Goal: Communication & Community: Answer question/provide support

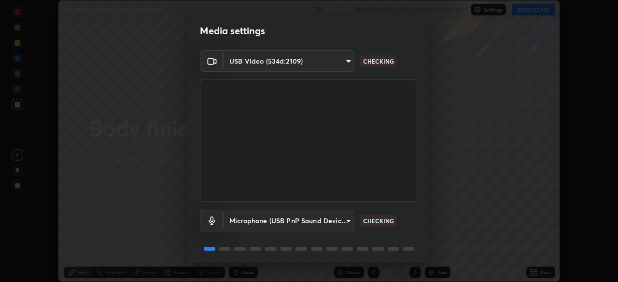
scroll to position [34, 0]
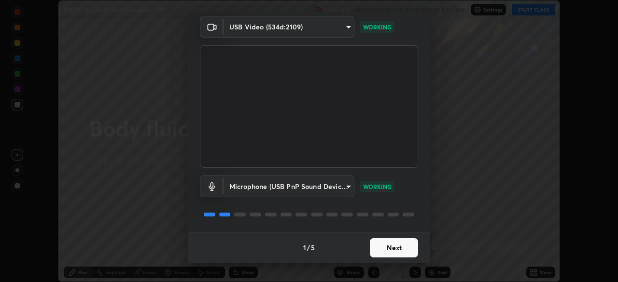
click at [394, 247] on button "Next" at bounding box center [394, 247] width 48 height 19
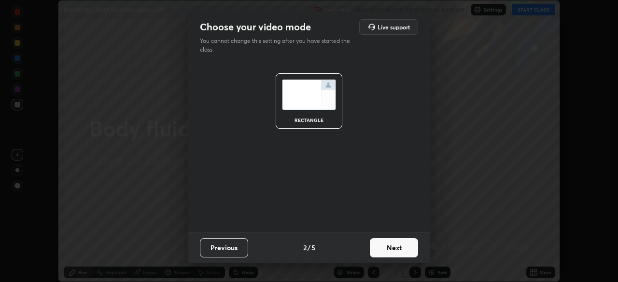
click at [394, 245] on button "Next" at bounding box center [394, 247] width 48 height 19
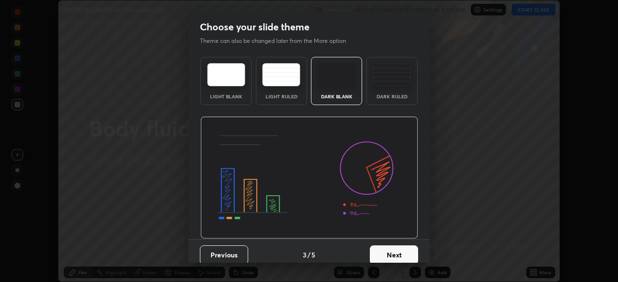
click at [399, 251] on button "Next" at bounding box center [394, 255] width 48 height 19
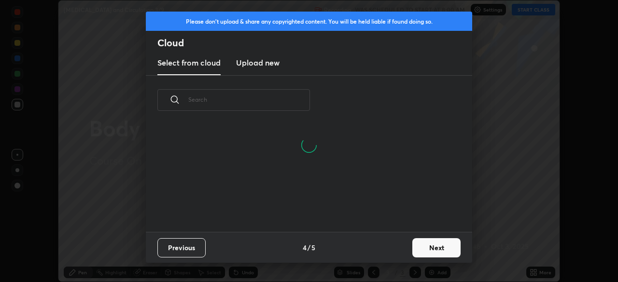
click at [419, 245] on button "Next" at bounding box center [436, 247] width 48 height 19
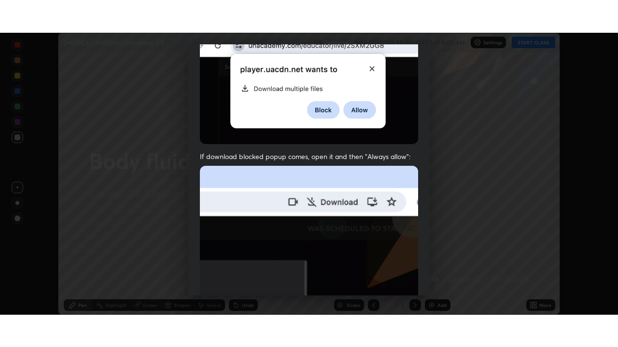
scroll to position [231, 0]
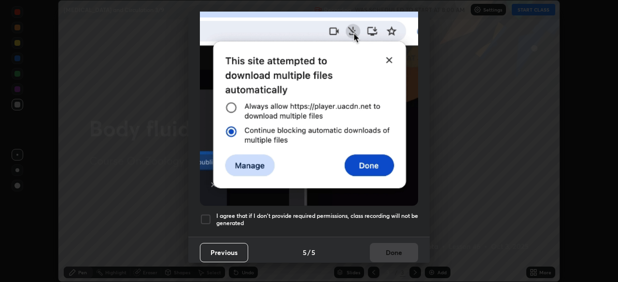
click at [375, 220] on h5 "I agree that if I don't provide required permissions, class recording will not …" at bounding box center [317, 219] width 202 height 15
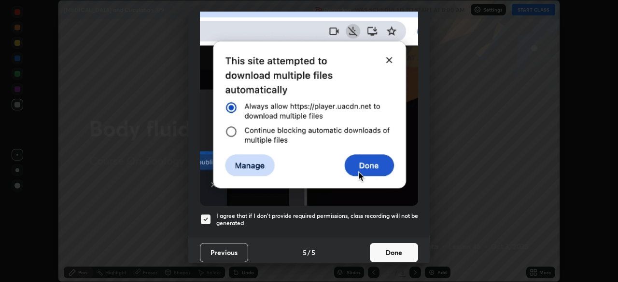
click at [385, 252] on button "Done" at bounding box center [394, 252] width 48 height 19
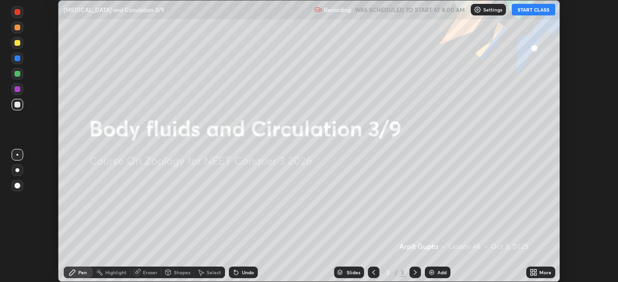
click at [539, 12] on button "START CLASS" at bounding box center [533, 10] width 43 height 12
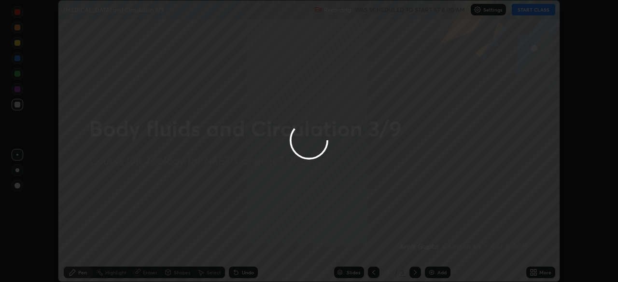
click at [534, 272] on div at bounding box center [309, 141] width 618 height 282
click at [532, 271] on div at bounding box center [309, 141] width 618 height 282
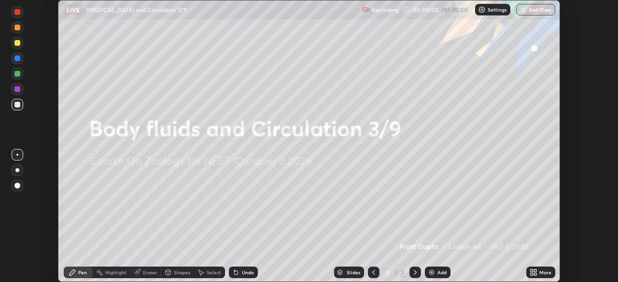
click at [532, 273] on icon at bounding box center [531, 274] width 2 height 2
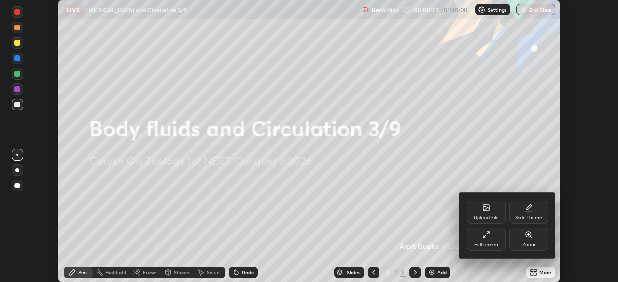
click at [496, 246] on div "Full screen" at bounding box center [486, 245] width 24 height 5
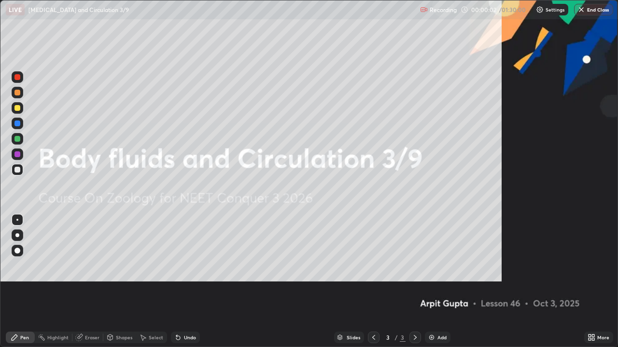
scroll to position [347, 618]
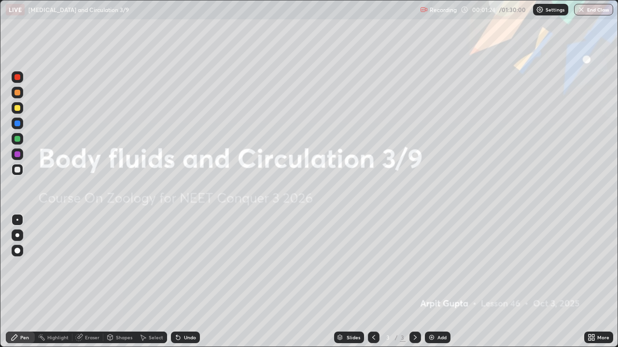
click at [18, 110] on div at bounding box center [17, 108] width 6 height 6
click at [17, 236] on div at bounding box center [17, 236] width 4 height 4
click at [584, 282] on div "More" at bounding box center [598, 338] width 29 height 12
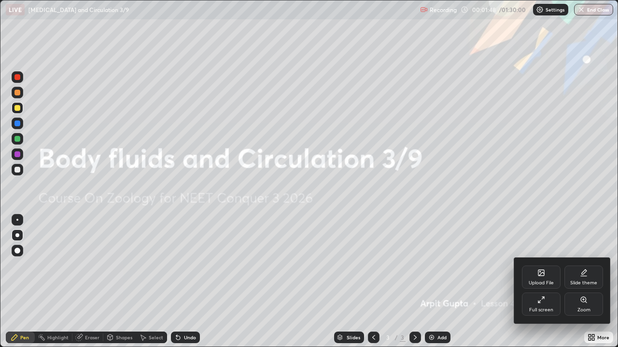
click at [539, 278] on div "Upload File" at bounding box center [541, 277] width 39 height 23
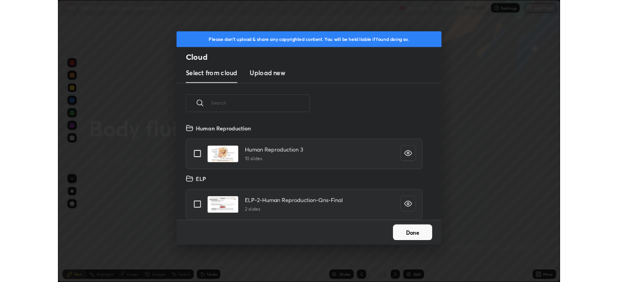
scroll to position [119, 310]
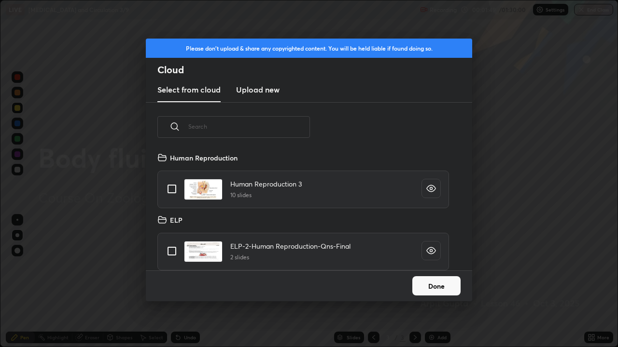
click at [254, 93] on h3 "Upload new" at bounding box center [257, 90] width 43 height 12
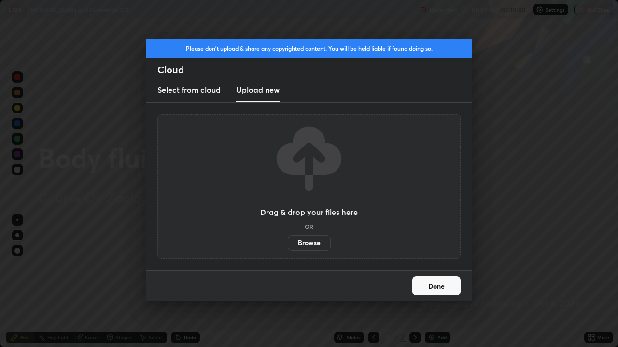
click at [298, 243] on label "Browse" at bounding box center [309, 243] width 43 height 15
click at [288, 243] on input "Browse" at bounding box center [288, 243] width 0 height 15
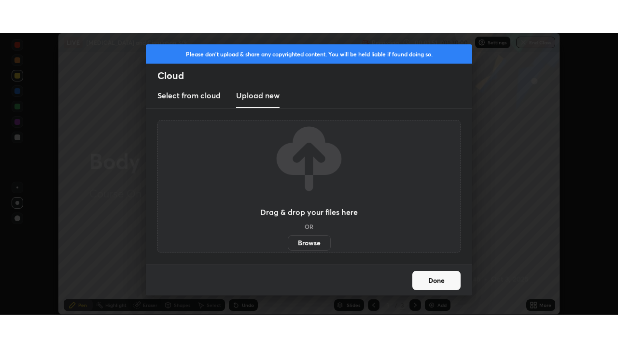
scroll to position [47979, 47644]
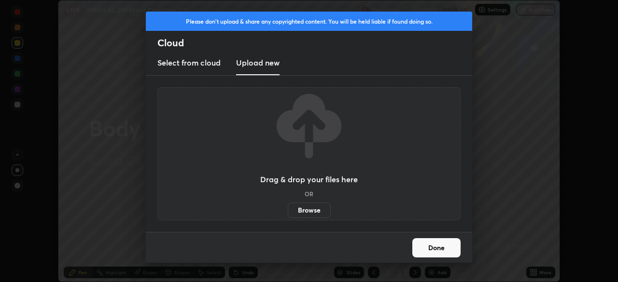
click at [302, 206] on label "Browse" at bounding box center [309, 210] width 43 height 15
click at [288, 206] on input "Browse" at bounding box center [288, 210] width 0 height 15
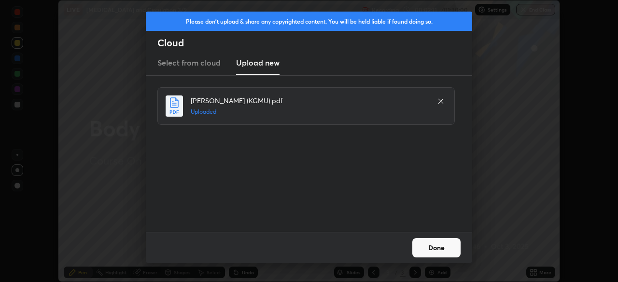
click at [420, 250] on button "Done" at bounding box center [436, 247] width 48 height 19
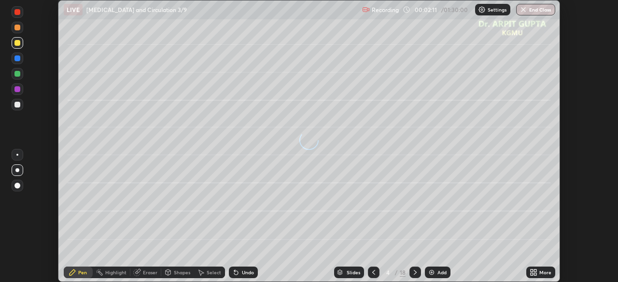
click at [375, 274] on icon at bounding box center [374, 273] width 8 height 8
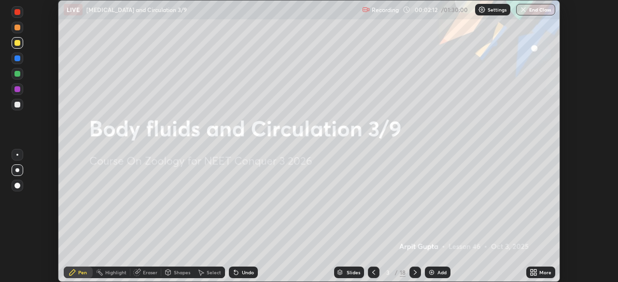
click at [532, 277] on div "More" at bounding box center [540, 273] width 29 height 12
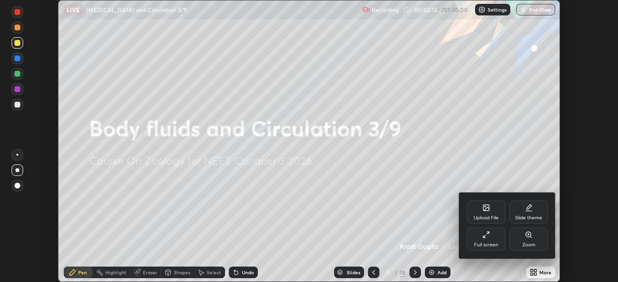
click at [481, 237] on div "Full screen" at bounding box center [486, 239] width 39 height 23
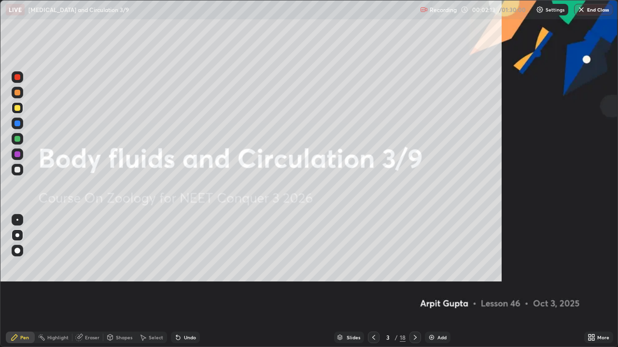
scroll to position [347, 618]
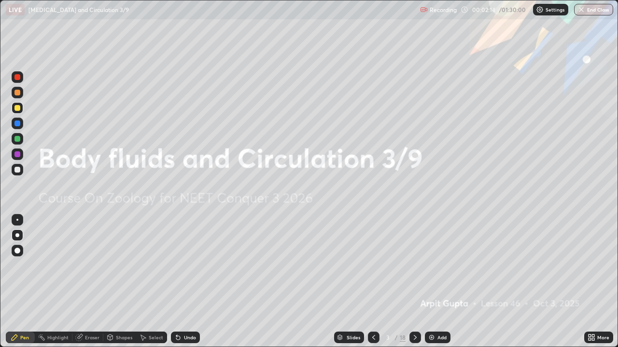
click at [413, 282] on icon at bounding box center [415, 338] width 8 height 8
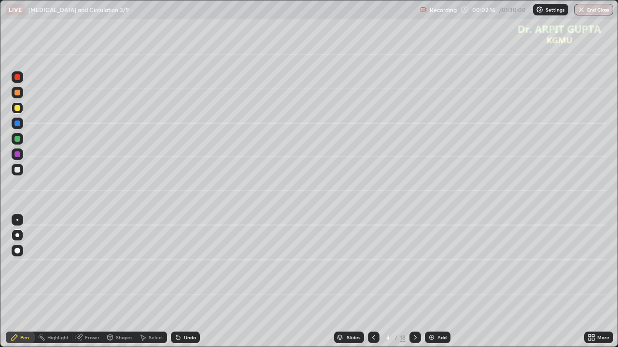
click at [18, 250] on div at bounding box center [17, 251] width 6 height 6
click at [17, 95] on div at bounding box center [17, 93] width 6 height 6
click at [21, 112] on div at bounding box center [18, 108] width 12 height 12
click at [17, 236] on div at bounding box center [17, 236] width 4 height 4
click at [16, 142] on div at bounding box center [18, 139] width 12 height 12
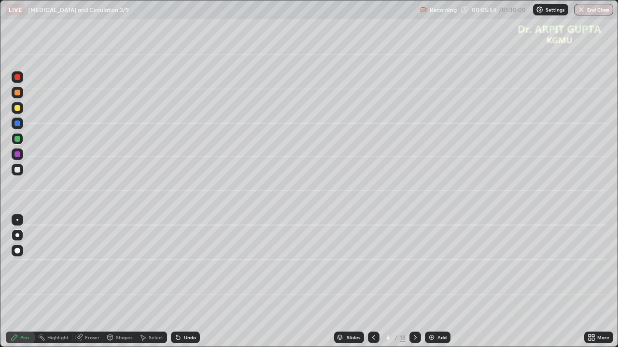
click at [17, 109] on div at bounding box center [17, 108] width 6 height 6
click at [20, 140] on div at bounding box center [17, 139] width 6 height 6
click at [19, 112] on div at bounding box center [18, 108] width 12 height 12
click at [20, 159] on div at bounding box center [18, 155] width 12 height 12
click at [22, 110] on div at bounding box center [18, 108] width 12 height 12
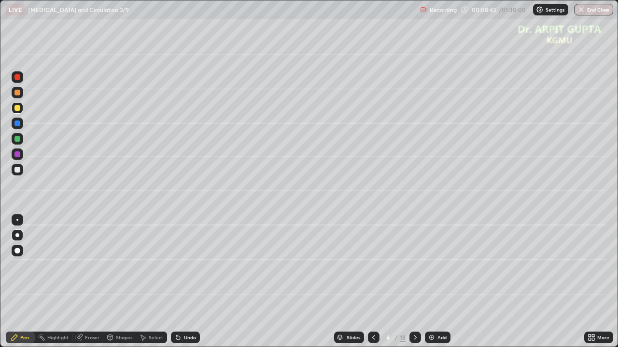
click at [19, 139] on div at bounding box center [17, 139] width 6 height 6
click at [184, 282] on div "Undo" at bounding box center [190, 337] width 12 height 5
click at [417, 282] on icon at bounding box center [415, 338] width 8 height 8
click at [97, 282] on div "Eraser" at bounding box center [92, 337] width 14 height 5
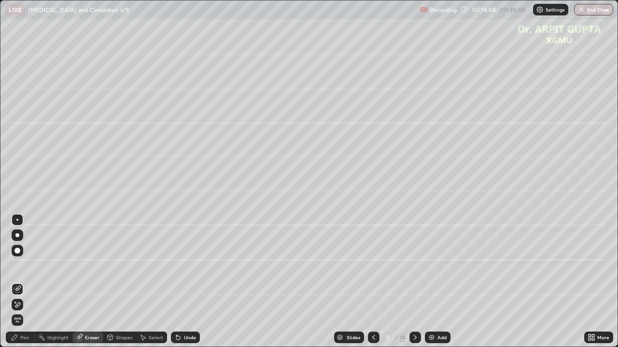
click at [25, 282] on div "Pen" at bounding box center [20, 338] width 29 height 12
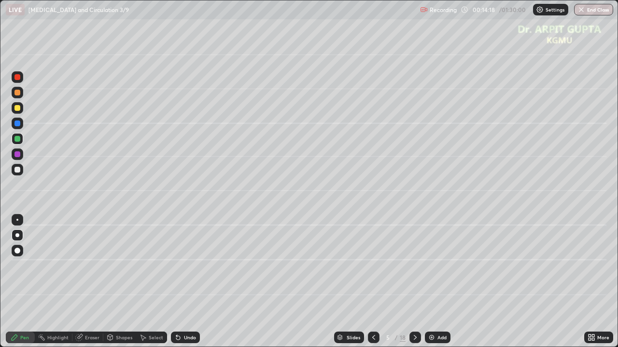
click at [193, 282] on div "Undo" at bounding box center [185, 338] width 29 height 12
click at [21, 108] on div at bounding box center [18, 108] width 12 height 12
click at [182, 282] on div "Undo" at bounding box center [185, 338] width 29 height 12
click at [414, 282] on icon at bounding box center [415, 338] width 8 height 8
click at [18, 92] on div at bounding box center [17, 93] width 6 height 6
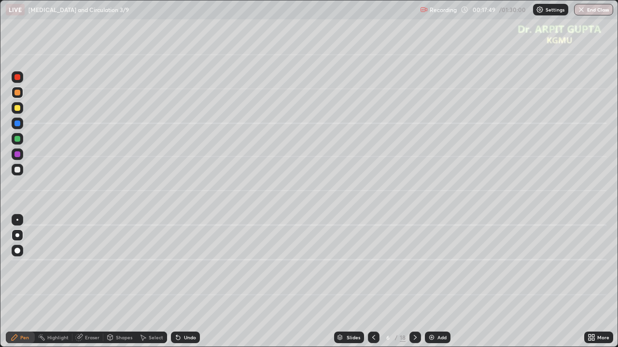
click at [119, 282] on div "Shapes" at bounding box center [124, 337] width 16 height 5
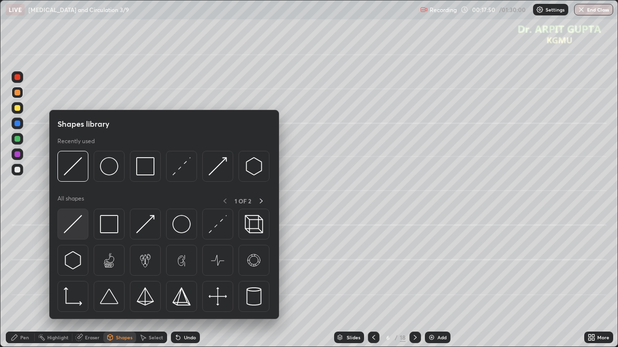
click at [74, 225] on img at bounding box center [73, 224] width 18 height 18
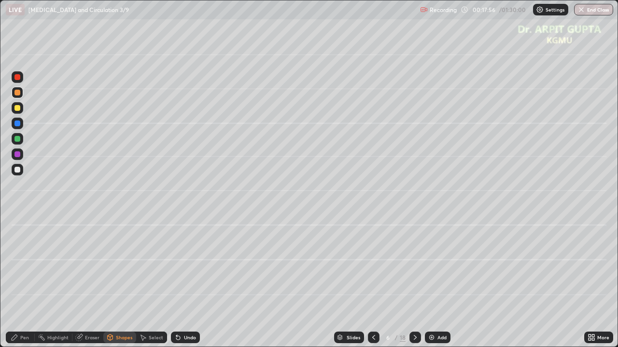
click at [19, 79] on div at bounding box center [17, 77] width 6 height 6
click at [20, 282] on div "Pen" at bounding box center [20, 338] width 29 height 12
click at [18, 156] on div at bounding box center [17, 155] width 6 height 6
click at [16, 171] on div at bounding box center [17, 170] width 6 height 6
click at [122, 282] on div "Shapes" at bounding box center [119, 338] width 33 height 12
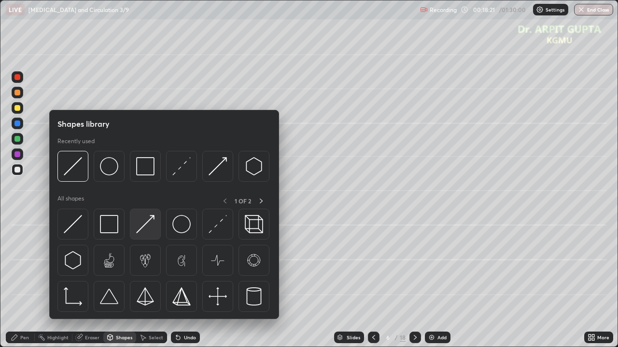
click at [141, 228] on img at bounding box center [145, 224] width 18 height 18
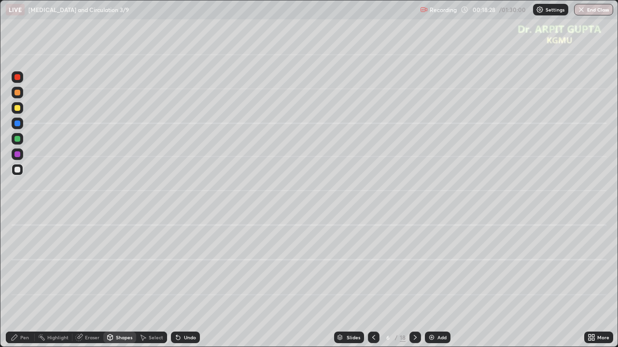
click at [17, 140] on div at bounding box center [17, 139] width 6 height 6
click at [22, 282] on div "Pen" at bounding box center [24, 337] width 9 height 5
click at [15, 172] on div at bounding box center [17, 170] width 6 height 6
click at [17, 111] on div at bounding box center [17, 108] width 6 height 6
click at [19, 126] on div at bounding box center [17, 124] width 6 height 6
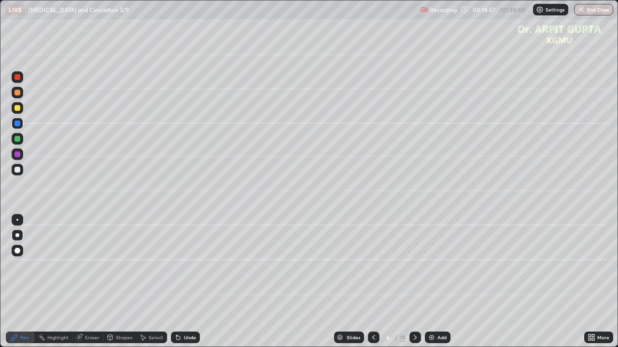
click at [181, 282] on div "Undo" at bounding box center [185, 338] width 29 height 12
click at [180, 282] on icon at bounding box center [178, 338] width 8 height 8
click at [177, 282] on icon at bounding box center [178, 338] width 4 height 4
click at [18, 171] on div at bounding box center [17, 170] width 6 height 6
click at [17, 139] on div at bounding box center [17, 139] width 6 height 6
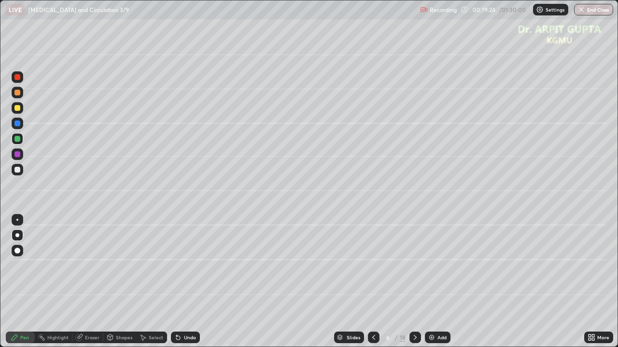
click at [177, 282] on icon at bounding box center [178, 338] width 4 height 4
click at [17, 172] on div at bounding box center [17, 170] width 6 height 6
click at [17, 140] on div at bounding box center [17, 139] width 6 height 6
click at [17, 124] on div at bounding box center [17, 124] width 6 height 6
click at [18, 157] on div at bounding box center [17, 155] width 6 height 6
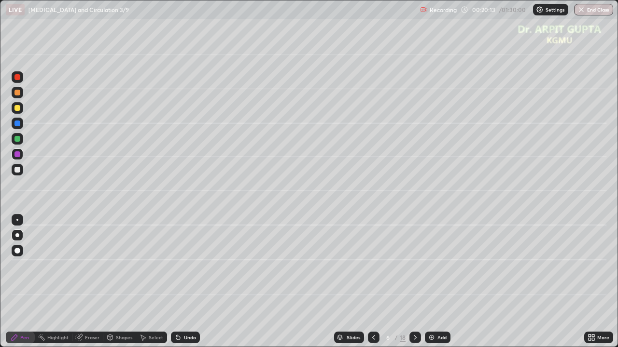
click at [181, 282] on div "Undo" at bounding box center [185, 338] width 29 height 12
click at [18, 170] on div at bounding box center [17, 170] width 6 height 6
click at [19, 140] on div at bounding box center [17, 139] width 6 height 6
click at [18, 93] on div at bounding box center [17, 93] width 6 height 6
click at [23, 173] on div at bounding box center [17, 169] width 15 height 15
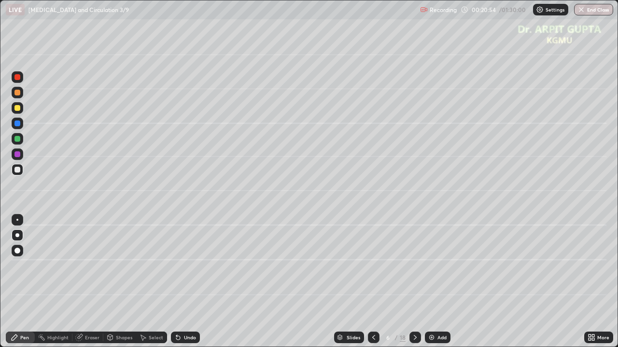
click at [17, 143] on div at bounding box center [18, 139] width 12 height 12
click at [21, 170] on div at bounding box center [18, 170] width 12 height 12
click at [19, 156] on div at bounding box center [17, 155] width 6 height 6
click at [21, 175] on div at bounding box center [18, 170] width 12 height 12
click at [416, 282] on icon at bounding box center [415, 338] width 8 height 8
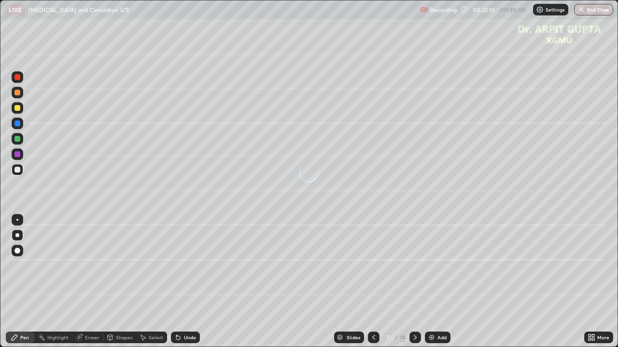
click at [18, 93] on div at bounding box center [17, 93] width 6 height 6
click at [19, 170] on div at bounding box center [17, 170] width 6 height 6
click at [19, 110] on div at bounding box center [17, 108] width 6 height 6
click at [19, 125] on div at bounding box center [17, 124] width 6 height 6
click at [18, 171] on div at bounding box center [17, 170] width 6 height 6
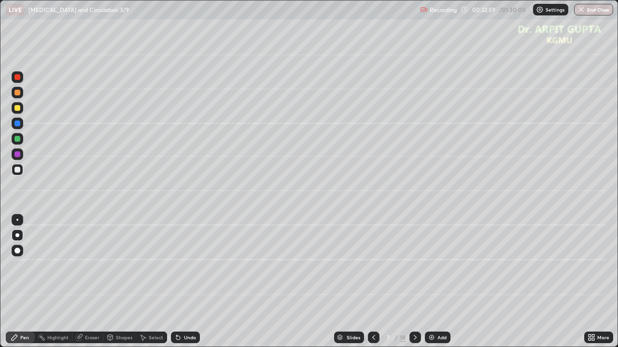
click at [188, 282] on div "Undo" at bounding box center [190, 337] width 12 height 5
click at [22, 111] on div at bounding box center [18, 108] width 12 height 12
click at [19, 111] on div at bounding box center [18, 108] width 12 height 12
click at [19, 127] on div at bounding box center [18, 124] width 12 height 12
click at [17, 172] on div at bounding box center [17, 170] width 6 height 6
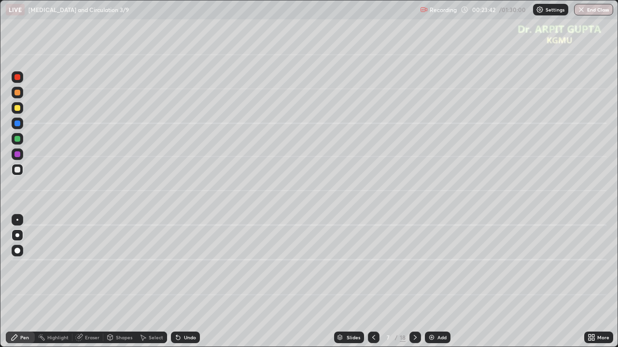
click at [377, 282] on div at bounding box center [374, 338] width 12 height 12
click at [419, 282] on div at bounding box center [415, 338] width 12 height 12
click at [372, 282] on icon at bounding box center [374, 338] width 8 height 8
click at [414, 282] on icon at bounding box center [415, 338] width 8 height 8
click at [373, 282] on icon at bounding box center [374, 338] width 8 height 8
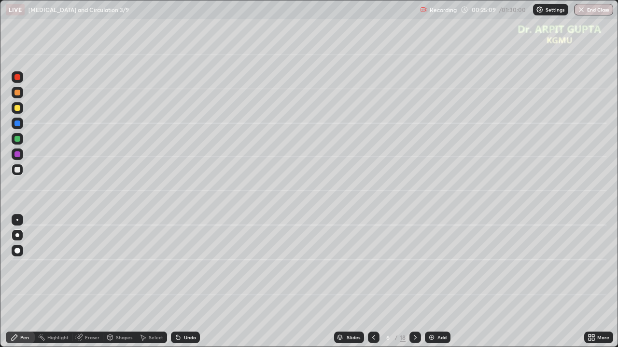
click at [415, 282] on icon at bounding box center [415, 337] width 3 height 5
click at [373, 282] on icon at bounding box center [373, 337] width 3 height 5
click at [20, 92] on div at bounding box center [17, 93] width 6 height 6
click at [16, 173] on div at bounding box center [18, 170] width 12 height 12
click at [17, 140] on div at bounding box center [17, 139] width 6 height 6
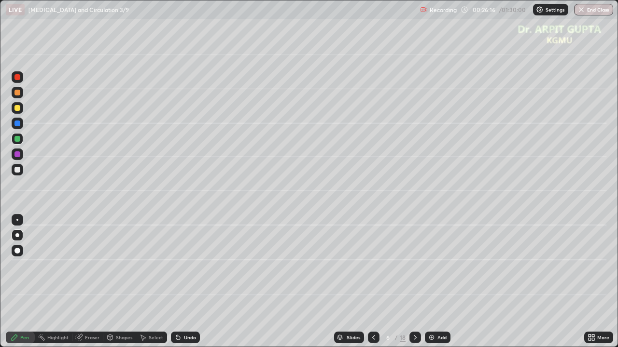
click at [17, 170] on div at bounding box center [17, 170] width 6 height 6
click at [17, 110] on div at bounding box center [17, 108] width 6 height 6
click at [15, 171] on div at bounding box center [17, 170] width 6 height 6
click at [21, 94] on div at bounding box center [18, 93] width 12 height 12
click at [180, 282] on icon at bounding box center [178, 338] width 8 height 8
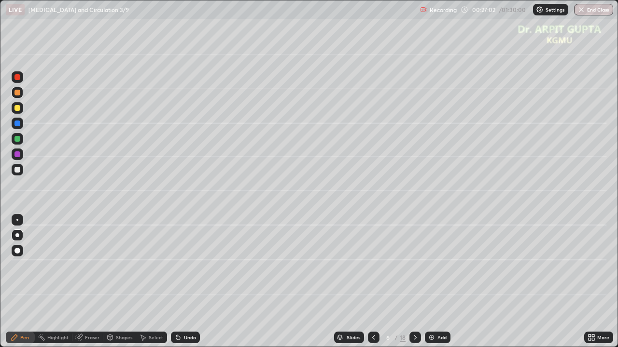
click at [181, 282] on div "Undo" at bounding box center [185, 338] width 29 height 12
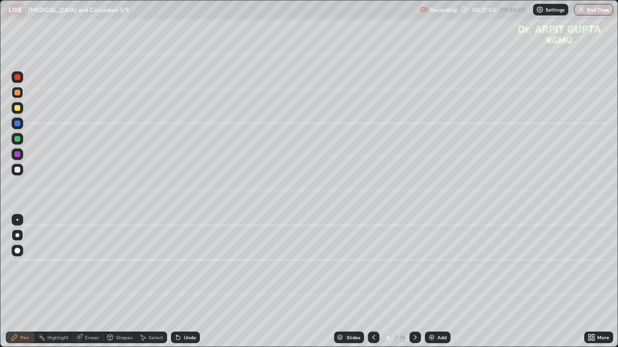
click at [181, 282] on div "Undo" at bounding box center [185, 338] width 29 height 12
click at [180, 282] on div "Undo" at bounding box center [185, 338] width 29 height 12
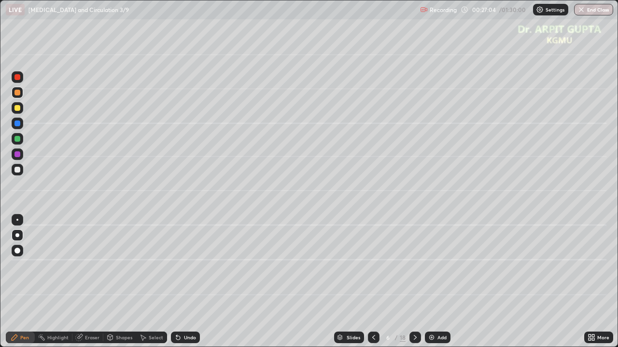
click at [180, 282] on div "Undo" at bounding box center [185, 338] width 29 height 12
click at [189, 282] on div "Undo" at bounding box center [190, 337] width 12 height 5
click at [18, 171] on div at bounding box center [17, 170] width 6 height 6
click at [193, 282] on div "Undo" at bounding box center [190, 337] width 12 height 5
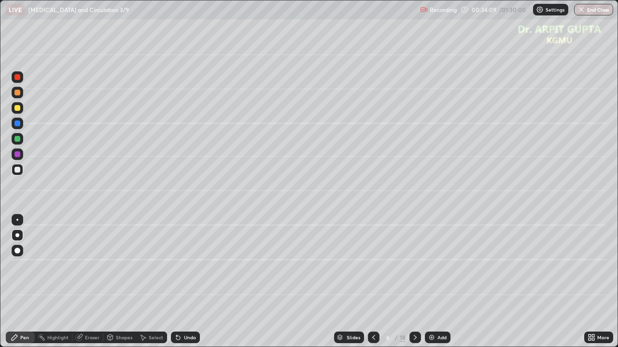
click at [414, 282] on icon at bounding box center [415, 338] width 8 height 8
click at [21, 170] on div at bounding box center [18, 170] width 12 height 12
click at [20, 112] on div at bounding box center [18, 108] width 12 height 12
click at [16, 250] on div at bounding box center [17, 251] width 6 height 6
click at [17, 94] on div at bounding box center [17, 93] width 6 height 6
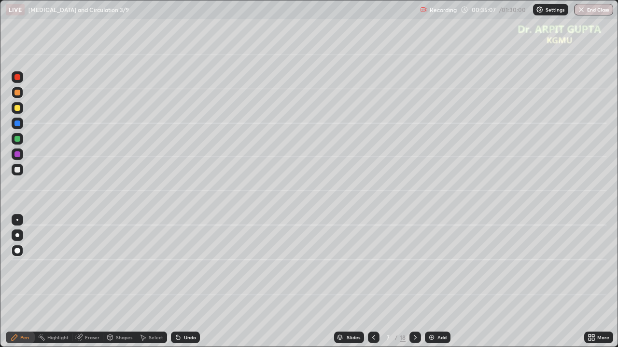
click at [19, 137] on div at bounding box center [17, 139] width 6 height 6
click at [19, 237] on div at bounding box center [18, 236] width 12 height 12
click at [176, 282] on icon at bounding box center [178, 338] width 4 height 4
click at [195, 282] on div "Undo" at bounding box center [185, 338] width 29 height 12
click at [194, 282] on div "Undo" at bounding box center [185, 338] width 29 height 12
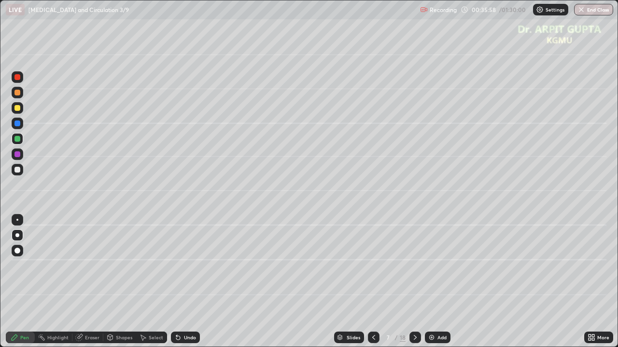
click at [193, 282] on div "Undo" at bounding box center [190, 337] width 12 height 5
click at [194, 282] on div "Undo" at bounding box center [190, 337] width 12 height 5
click at [115, 282] on div "Shapes" at bounding box center [119, 338] width 33 height 12
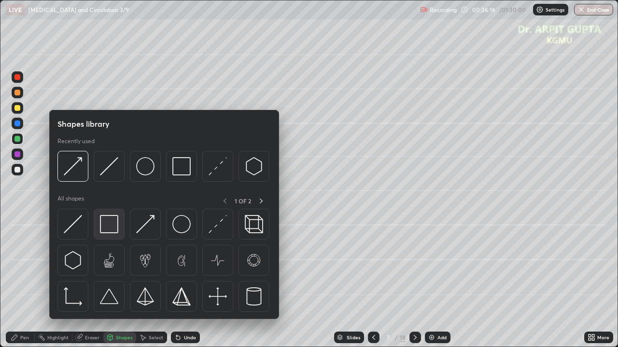
click at [110, 232] on img at bounding box center [109, 224] width 18 height 18
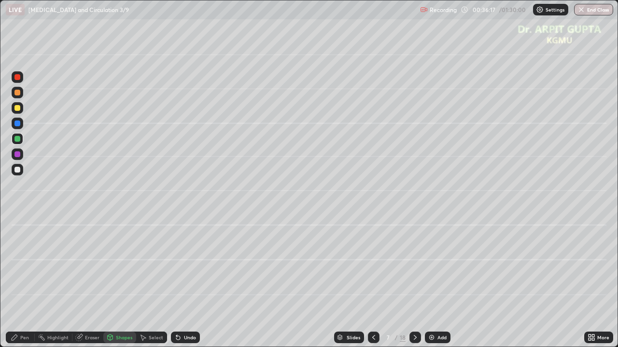
click at [17, 170] on div at bounding box center [17, 170] width 6 height 6
click at [416, 282] on icon at bounding box center [415, 338] width 8 height 8
click at [17, 93] on div at bounding box center [17, 93] width 6 height 6
click at [193, 282] on div "Undo" at bounding box center [190, 337] width 12 height 5
click at [26, 282] on div "Pen" at bounding box center [20, 338] width 29 height 12
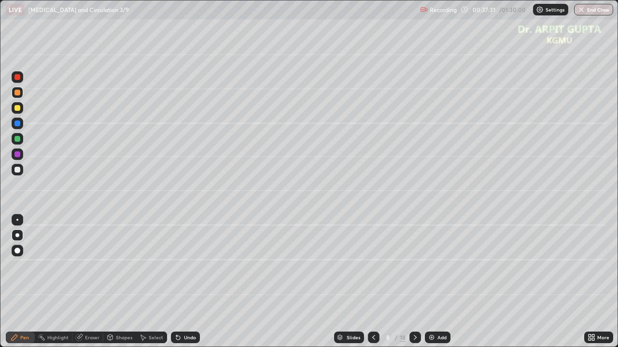
click at [19, 170] on div at bounding box center [17, 170] width 6 height 6
click at [18, 79] on div at bounding box center [17, 77] width 6 height 6
click at [18, 108] on div at bounding box center [17, 108] width 6 height 6
click at [18, 139] on div at bounding box center [17, 139] width 6 height 6
click at [20, 157] on div at bounding box center [18, 155] width 12 height 12
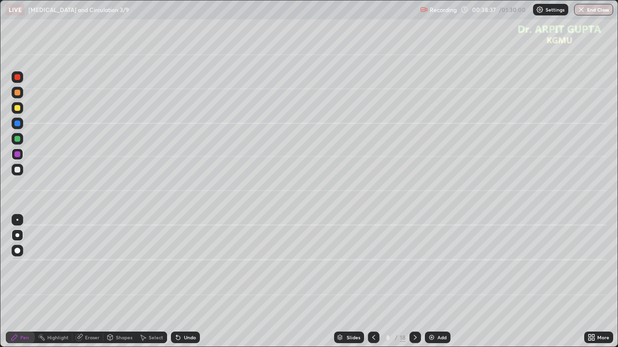
click at [19, 172] on div at bounding box center [17, 170] width 6 height 6
click at [17, 120] on div at bounding box center [18, 124] width 12 height 12
click at [17, 124] on div at bounding box center [17, 124] width 6 height 6
click at [22, 168] on div at bounding box center [18, 170] width 12 height 12
click at [190, 282] on div "Undo" at bounding box center [190, 337] width 12 height 5
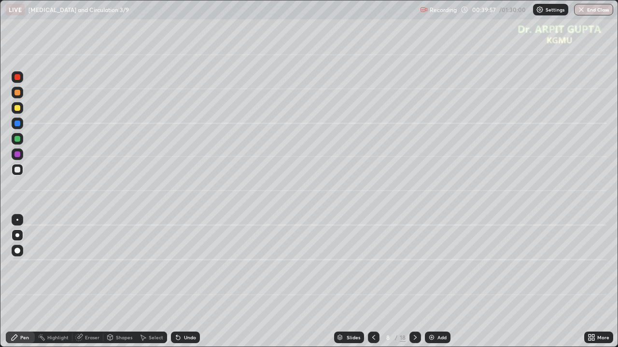
click at [23, 139] on div at bounding box center [18, 139] width 12 height 12
click at [23, 171] on div at bounding box center [17, 169] width 15 height 15
click at [17, 141] on div at bounding box center [17, 139] width 6 height 6
click at [17, 173] on div at bounding box center [18, 170] width 12 height 12
click at [177, 282] on icon at bounding box center [178, 338] width 4 height 4
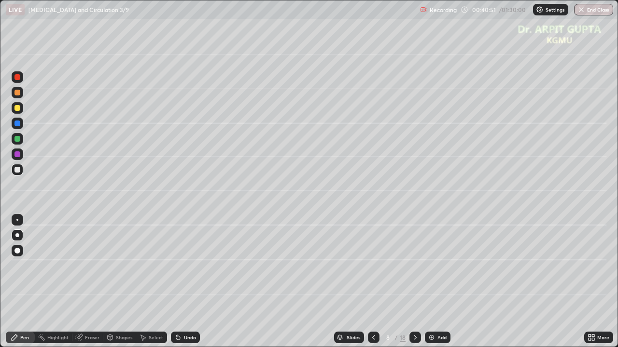
click at [177, 282] on icon at bounding box center [178, 338] width 4 height 4
click at [184, 282] on div "Undo" at bounding box center [190, 337] width 12 height 5
click at [19, 108] on div at bounding box center [17, 108] width 6 height 6
click at [176, 282] on icon at bounding box center [178, 338] width 4 height 4
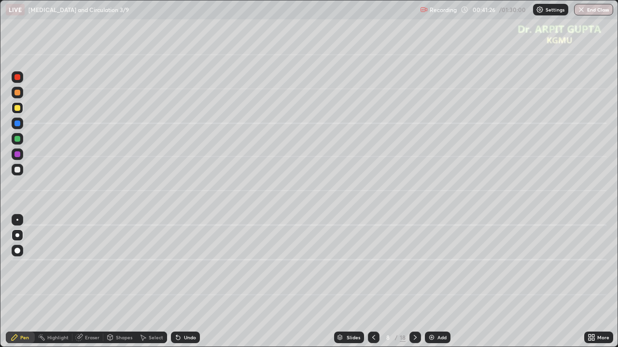
click at [177, 282] on icon at bounding box center [178, 338] width 4 height 4
click at [19, 96] on div at bounding box center [18, 93] width 12 height 12
click at [22, 168] on div at bounding box center [18, 170] width 12 height 12
click at [18, 155] on div at bounding box center [17, 155] width 6 height 6
click at [178, 282] on icon at bounding box center [178, 338] width 8 height 8
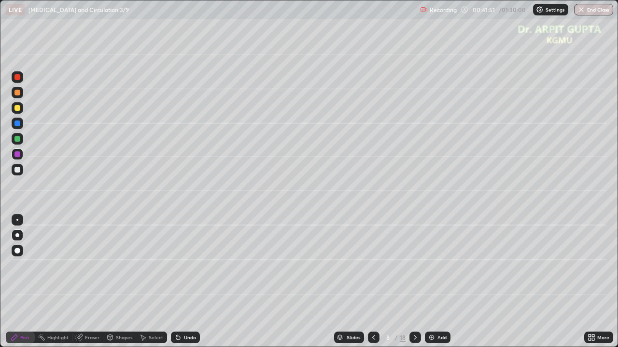
click at [180, 282] on icon at bounding box center [178, 338] width 8 height 8
click at [179, 282] on icon at bounding box center [178, 338] width 8 height 8
click at [17, 174] on div at bounding box center [18, 170] width 12 height 12
click at [368, 282] on div at bounding box center [374, 338] width 12 height 12
click at [415, 282] on div at bounding box center [415, 338] width 12 height 12
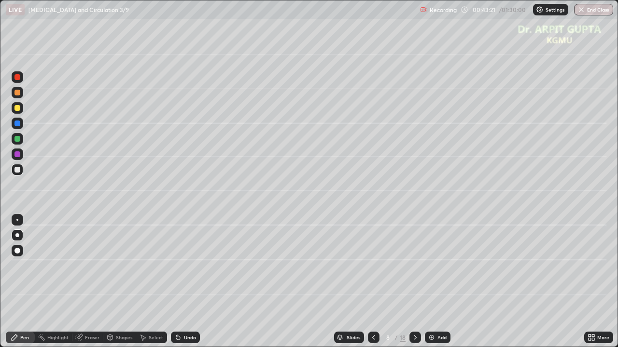
click at [21, 154] on div at bounding box center [18, 155] width 12 height 12
click at [18, 168] on div at bounding box center [17, 170] width 6 height 6
click at [189, 282] on div "Undo" at bounding box center [185, 338] width 29 height 12
click at [186, 282] on div "Undo" at bounding box center [185, 338] width 29 height 12
click at [188, 282] on div "Undo" at bounding box center [185, 338] width 29 height 12
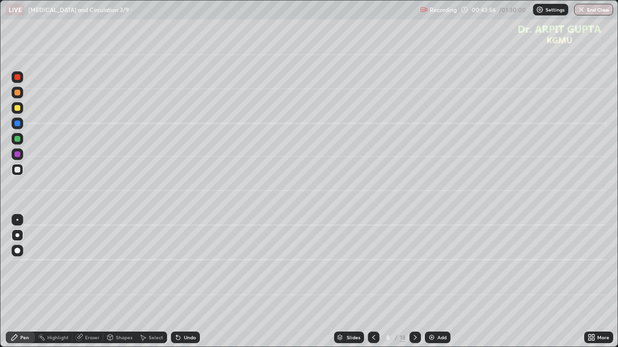
click at [191, 282] on div "Undo" at bounding box center [185, 338] width 29 height 12
click at [18, 93] on div at bounding box center [17, 93] width 6 height 6
click at [17, 139] on div at bounding box center [17, 139] width 6 height 6
click at [18, 157] on div at bounding box center [18, 155] width 12 height 12
click at [19, 125] on div at bounding box center [17, 124] width 6 height 6
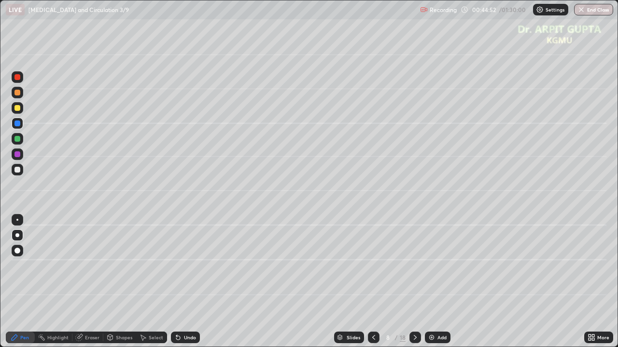
click at [18, 109] on div at bounding box center [17, 108] width 6 height 6
click at [17, 172] on div at bounding box center [17, 170] width 6 height 6
click at [373, 282] on icon at bounding box center [374, 338] width 8 height 8
click at [412, 282] on icon at bounding box center [415, 338] width 8 height 8
click at [198, 282] on div "Undo" at bounding box center [185, 338] width 29 height 12
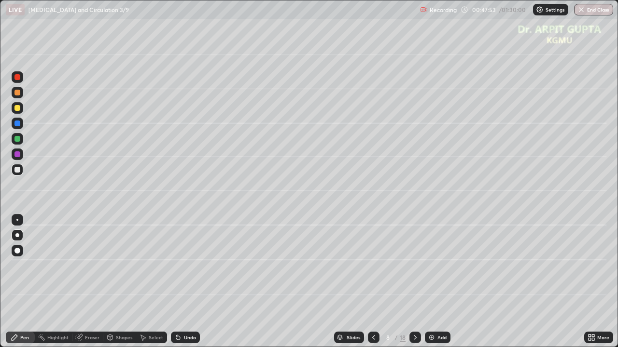
click at [19, 154] on div at bounding box center [17, 155] width 6 height 6
click at [19, 105] on div at bounding box center [18, 108] width 12 height 12
click at [23, 90] on div at bounding box center [18, 93] width 12 height 12
click at [414, 282] on icon at bounding box center [415, 338] width 8 height 8
click at [18, 110] on div at bounding box center [17, 108] width 6 height 6
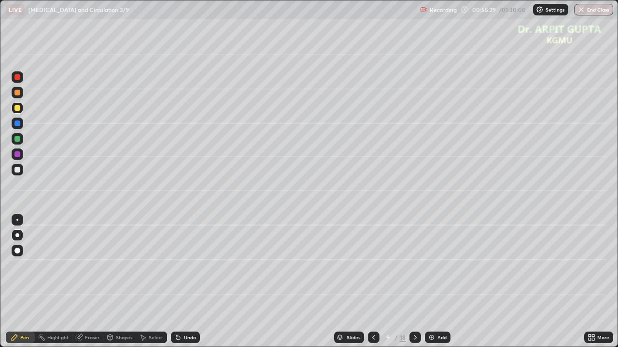
click at [19, 171] on div at bounding box center [17, 170] width 6 height 6
click at [371, 282] on icon at bounding box center [374, 338] width 8 height 8
click at [414, 282] on icon at bounding box center [415, 338] width 8 height 8
click at [378, 282] on div at bounding box center [374, 337] width 12 height 19
click at [415, 282] on div at bounding box center [415, 338] width 12 height 12
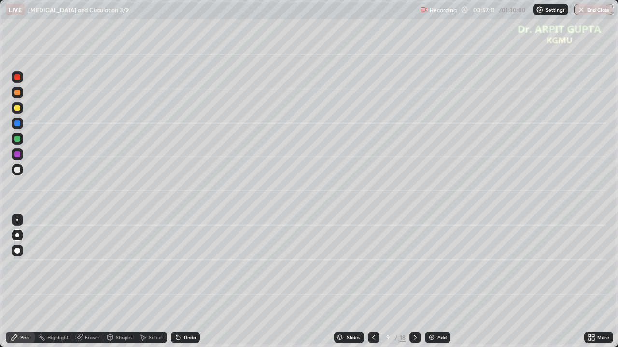
click at [189, 282] on div "Undo" at bounding box center [185, 338] width 29 height 12
click at [191, 282] on div "Undo" at bounding box center [190, 337] width 12 height 5
click at [184, 282] on div "Undo" at bounding box center [190, 337] width 12 height 5
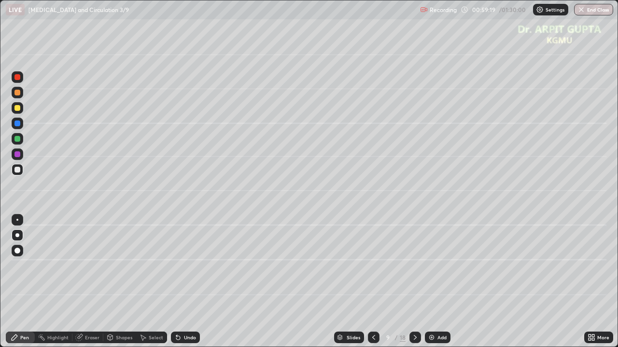
click at [184, 282] on div "Undo" at bounding box center [190, 337] width 12 height 5
click at [182, 282] on div "Undo" at bounding box center [185, 338] width 29 height 12
click at [181, 282] on div "Undo" at bounding box center [185, 338] width 29 height 12
click at [182, 282] on div "Undo" at bounding box center [185, 338] width 29 height 12
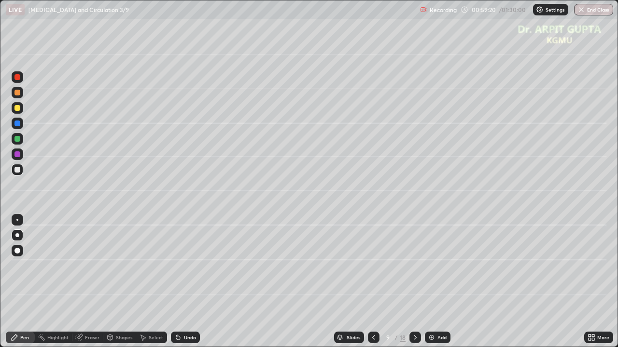
click at [184, 282] on div "Undo" at bounding box center [190, 337] width 12 height 5
click at [185, 282] on div "Undo" at bounding box center [190, 337] width 12 height 5
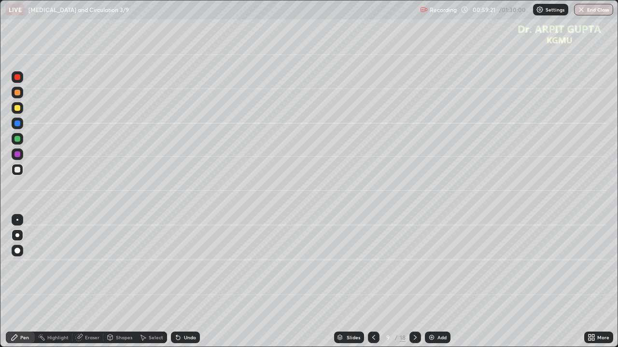
click at [186, 282] on div "Undo" at bounding box center [190, 337] width 12 height 5
click at [187, 282] on div "Undo" at bounding box center [190, 337] width 12 height 5
click at [186, 282] on div "Undo" at bounding box center [190, 337] width 12 height 5
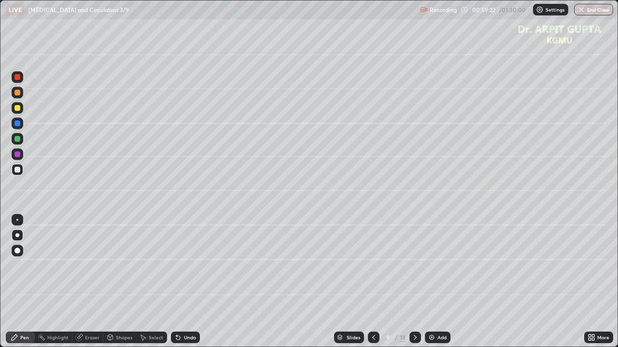
click at [187, 282] on div "Undo" at bounding box center [190, 337] width 12 height 5
click at [188, 282] on div "Undo" at bounding box center [190, 337] width 12 height 5
click at [188, 282] on div "Undo" at bounding box center [185, 338] width 29 height 12
click at [188, 282] on div "Undo" at bounding box center [190, 337] width 12 height 5
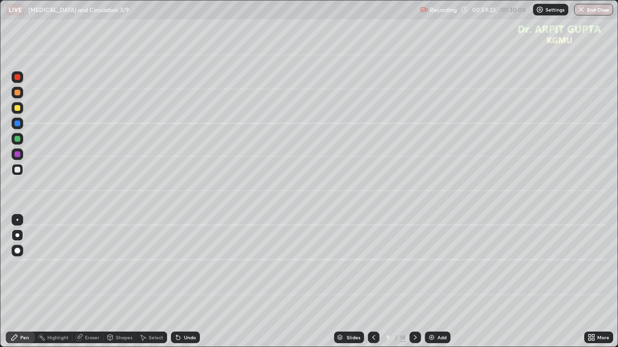
click at [187, 282] on div "Undo" at bounding box center [190, 337] width 12 height 5
click at [186, 282] on div "Undo" at bounding box center [190, 337] width 12 height 5
click at [187, 282] on div "Undo" at bounding box center [185, 338] width 29 height 12
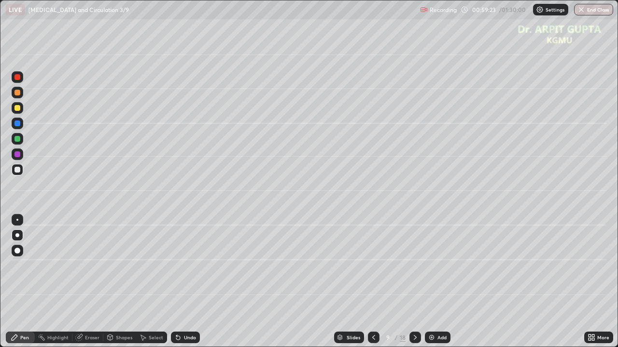
click at [187, 282] on div "Undo" at bounding box center [185, 338] width 29 height 12
click at [187, 282] on div "Undo" at bounding box center [190, 337] width 12 height 5
click at [187, 282] on div "Undo" at bounding box center [185, 338] width 29 height 12
click at [188, 282] on div "Undo" at bounding box center [185, 338] width 29 height 12
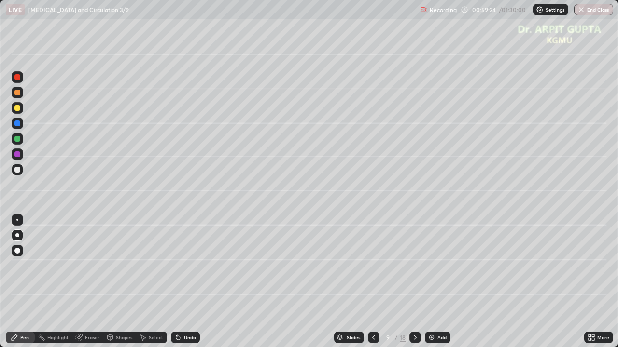
click at [188, 282] on div "Undo" at bounding box center [185, 338] width 29 height 12
click at [186, 282] on div "Undo" at bounding box center [185, 338] width 29 height 12
click at [185, 282] on div "Undo" at bounding box center [185, 338] width 29 height 12
click at [186, 282] on div "Undo" at bounding box center [183, 337] width 33 height 19
click at [186, 282] on div "Undo" at bounding box center [185, 338] width 29 height 12
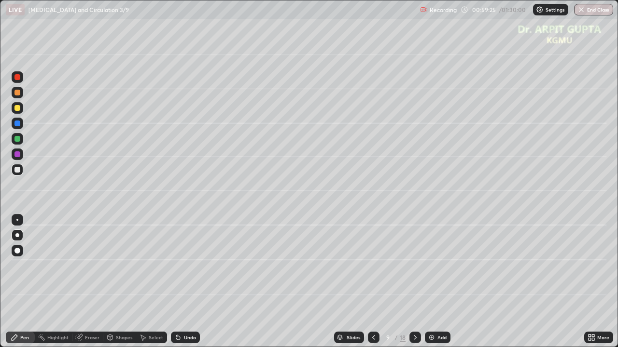
click at [187, 282] on div "Undo" at bounding box center [183, 337] width 33 height 19
click at [184, 282] on div "Undo" at bounding box center [185, 338] width 29 height 12
click at [183, 282] on div "Undo" at bounding box center [185, 338] width 29 height 12
click at [180, 282] on div "Undo" at bounding box center [185, 338] width 29 height 12
click at [413, 282] on icon at bounding box center [415, 338] width 8 height 8
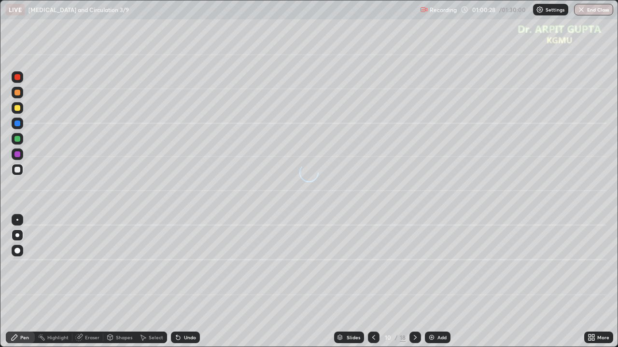
click at [19, 96] on div at bounding box center [18, 93] width 12 height 12
click at [19, 177] on div at bounding box center [18, 169] width 12 height 15
click at [186, 282] on div "Undo" at bounding box center [190, 337] width 12 height 5
click at [184, 282] on div "Undo" at bounding box center [190, 337] width 12 height 5
click at [19, 169] on div at bounding box center [17, 170] width 6 height 6
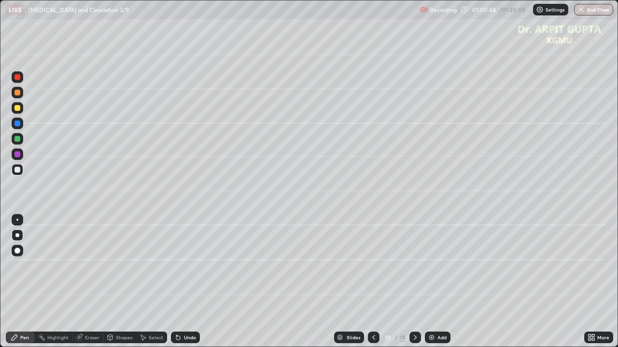
click at [18, 140] on div at bounding box center [17, 139] width 6 height 6
click at [21, 170] on div at bounding box center [18, 170] width 12 height 12
click at [18, 139] on div at bounding box center [17, 139] width 6 height 6
click at [27, 98] on div "Erase all" at bounding box center [17, 173] width 23 height 309
click at [21, 93] on div at bounding box center [18, 93] width 12 height 12
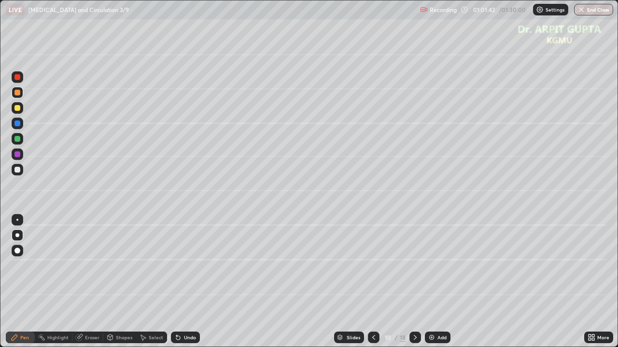
click at [18, 170] on div at bounding box center [17, 170] width 6 height 6
click at [19, 138] on div at bounding box center [17, 139] width 6 height 6
click at [180, 282] on icon at bounding box center [178, 338] width 8 height 8
click at [182, 282] on div "Undo" at bounding box center [185, 338] width 29 height 12
click at [184, 282] on div "Undo" at bounding box center [190, 337] width 12 height 5
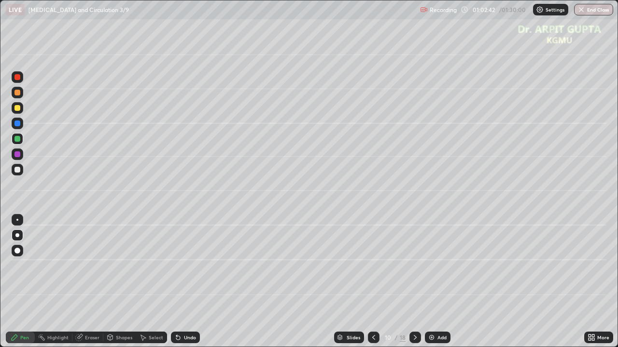
click at [22, 158] on div at bounding box center [18, 155] width 12 height 12
click at [181, 282] on div "Undo" at bounding box center [185, 338] width 29 height 12
click at [180, 282] on icon at bounding box center [178, 338] width 8 height 8
click at [17, 174] on div at bounding box center [18, 170] width 12 height 12
click at [18, 109] on div at bounding box center [17, 108] width 6 height 6
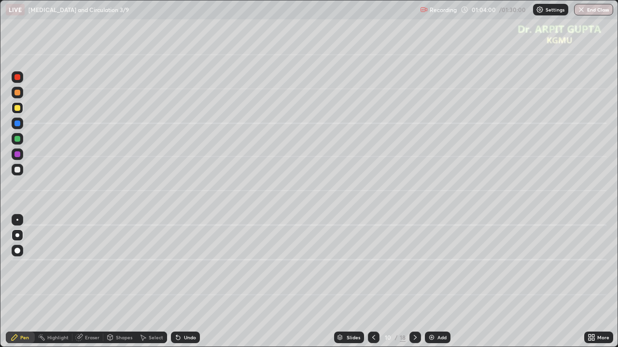
click at [14, 254] on div at bounding box center [18, 251] width 12 height 12
click at [414, 282] on icon at bounding box center [415, 338] width 8 height 8
click at [20, 126] on div at bounding box center [18, 124] width 12 height 12
click at [19, 239] on div at bounding box center [18, 236] width 12 height 12
click at [19, 141] on div at bounding box center [17, 139] width 6 height 6
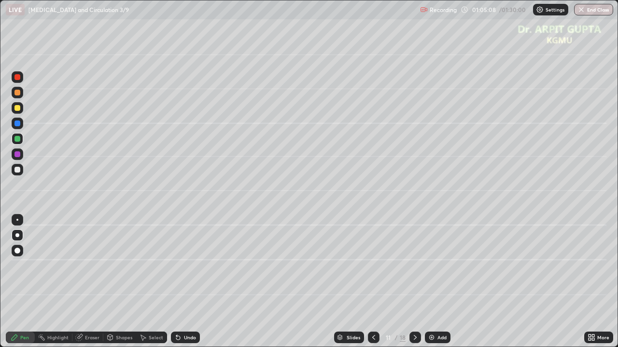
click at [17, 173] on div at bounding box center [18, 170] width 12 height 12
click at [191, 282] on div "Undo" at bounding box center [185, 338] width 29 height 12
click at [206, 282] on div "Slides 11 / 18 Add" at bounding box center [392, 337] width 384 height 19
click at [188, 282] on div "Undo" at bounding box center [190, 337] width 12 height 5
click at [18, 111] on div at bounding box center [18, 108] width 12 height 12
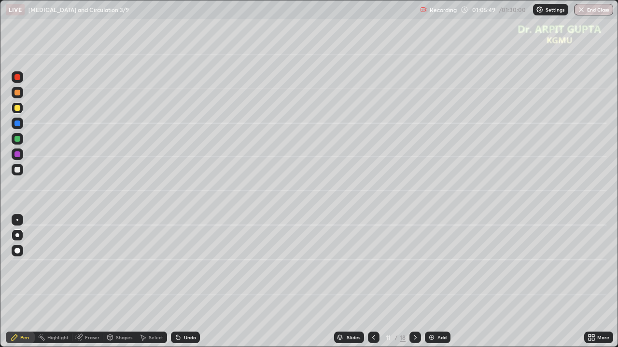
click at [20, 94] on div at bounding box center [17, 93] width 6 height 6
click at [19, 170] on div at bounding box center [17, 170] width 6 height 6
click at [180, 282] on icon at bounding box center [178, 338] width 8 height 8
click at [182, 282] on div "Undo" at bounding box center [185, 338] width 29 height 12
click at [183, 282] on div "Undo" at bounding box center [185, 338] width 29 height 12
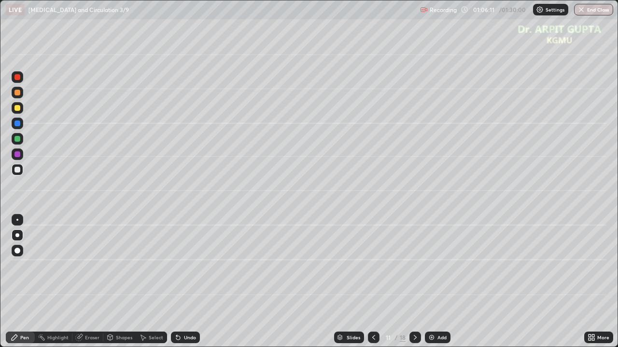
click at [17, 142] on div at bounding box center [18, 139] width 12 height 12
click at [17, 157] on div at bounding box center [17, 155] width 6 height 6
click at [20, 140] on div at bounding box center [17, 139] width 6 height 6
click at [19, 153] on div at bounding box center [17, 155] width 6 height 6
click at [20, 109] on div at bounding box center [18, 108] width 12 height 12
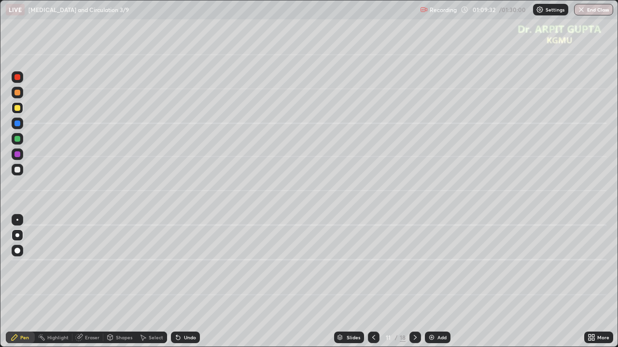
click at [19, 142] on div at bounding box center [18, 139] width 12 height 12
click at [16, 236] on div at bounding box center [17, 236] width 4 height 4
click at [414, 282] on icon at bounding box center [415, 338] width 8 height 8
click at [19, 172] on div at bounding box center [17, 170] width 6 height 6
click at [180, 282] on div "Undo" at bounding box center [185, 338] width 29 height 12
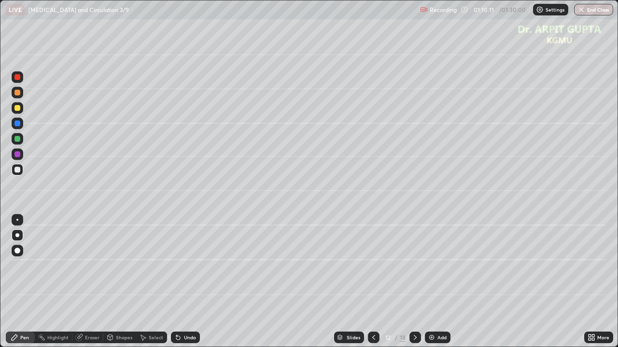
click at [180, 282] on icon at bounding box center [178, 338] width 8 height 8
click at [181, 282] on div "Undo" at bounding box center [185, 338] width 29 height 12
click at [185, 282] on div "Undo" at bounding box center [190, 337] width 12 height 5
click at [183, 282] on div "Undo" at bounding box center [185, 338] width 29 height 12
click at [180, 282] on icon at bounding box center [178, 338] width 8 height 8
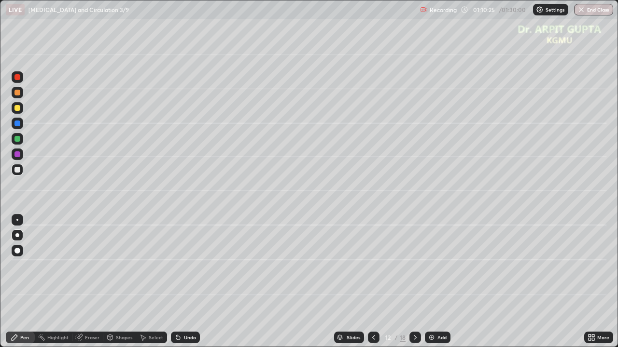
click at [182, 282] on div "Undo" at bounding box center [185, 338] width 29 height 12
click at [184, 282] on div "Undo" at bounding box center [190, 337] width 12 height 5
click at [185, 282] on div "Undo" at bounding box center [190, 337] width 12 height 5
click at [188, 282] on div "Undo" at bounding box center [190, 337] width 12 height 5
click at [192, 282] on div "Undo" at bounding box center [190, 337] width 12 height 5
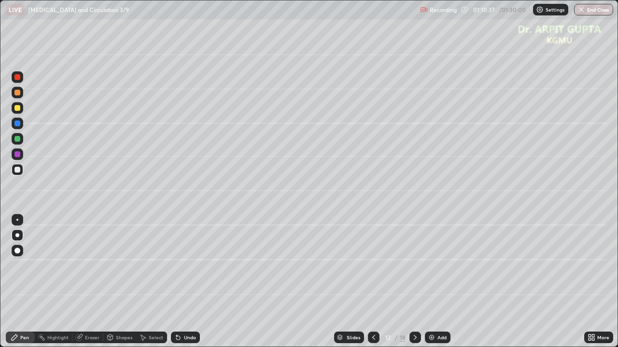
click at [18, 111] on div at bounding box center [18, 108] width 12 height 12
click at [180, 282] on div "Undo" at bounding box center [185, 338] width 29 height 12
click at [182, 282] on div "Undo" at bounding box center [185, 338] width 29 height 12
click at [18, 139] on div at bounding box center [17, 139] width 6 height 6
click at [17, 93] on div at bounding box center [17, 93] width 6 height 6
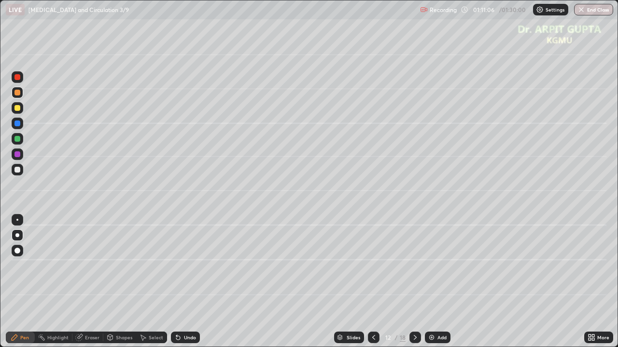
click at [21, 173] on div at bounding box center [18, 170] width 12 height 12
click at [180, 282] on div "Undo" at bounding box center [185, 338] width 29 height 12
click at [19, 141] on div at bounding box center [18, 139] width 12 height 12
click at [13, 176] on div at bounding box center [18, 169] width 12 height 15
click at [20, 81] on div at bounding box center [18, 77] width 12 height 12
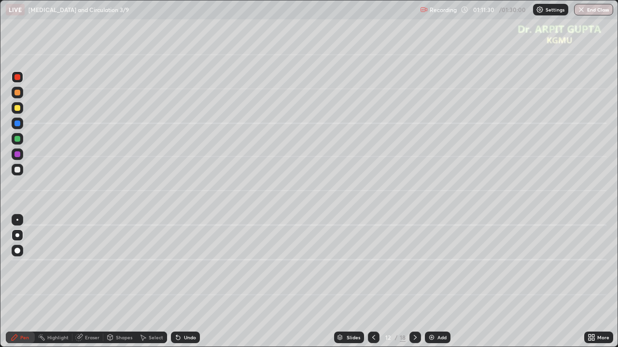
click at [177, 282] on div "Undo" at bounding box center [185, 338] width 29 height 12
click at [180, 282] on div "Undo" at bounding box center [185, 338] width 29 height 12
click at [182, 282] on div "Undo" at bounding box center [185, 338] width 29 height 12
click at [180, 282] on icon at bounding box center [178, 338] width 8 height 8
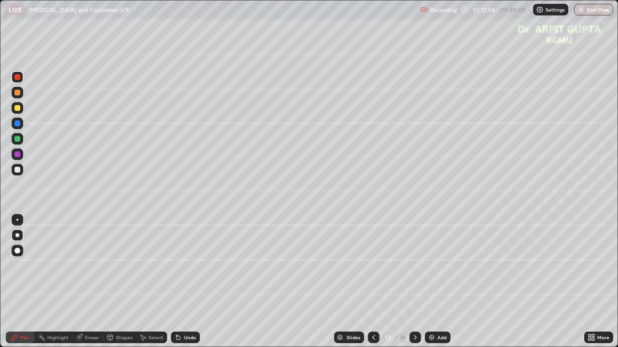
click at [184, 282] on div "Undo" at bounding box center [185, 338] width 29 height 12
click at [177, 282] on icon at bounding box center [178, 338] width 4 height 4
click at [180, 282] on icon at bounding box center [178, 338] width 8 height 8
click at [178, 282] on icon at bounding box center [178, 338] width 4 height 4
click at [179, 282] on icon at bounding box center [178, 338] width 4 height 4
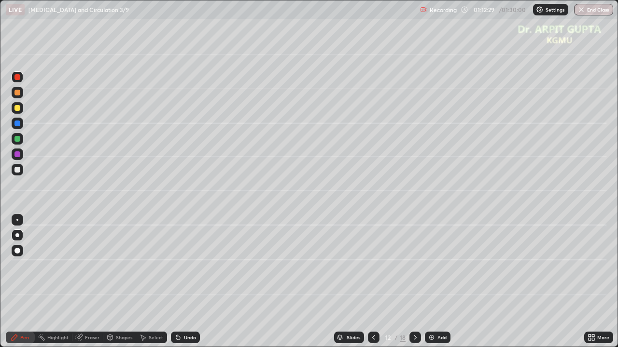
click at [178, 282] on icon at bounding box center [178, 338] width 4 height 4
click at [177, 282] on icon at bounding box center [178, 338] width 4 height 4
click at [180, 282] on icon at bounding box center [178, 338] width 8 height 8
click at [180, 282] on div "Undo" at bounding box center [185, 338] width 29 height 12
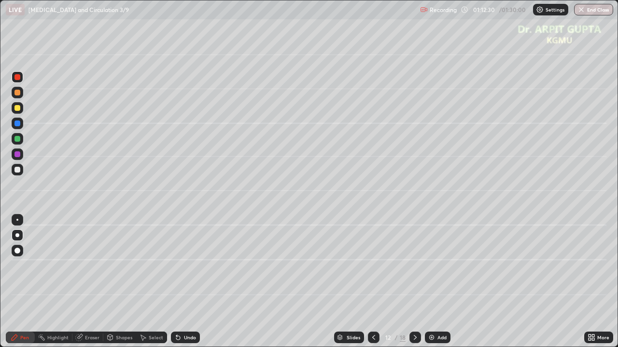
click at [180, 282] on icon at bounding box center [178, 338] width 8 height 8
click at [179, 282] on icon at bounding box center [178, 338] width 8 height 8
click at [178, 282] on div "Undo" at bounding box center [185, 338] width 29 height 12
click at [179, 282] on div "Undo" at bounding box center [185, 338] width 29 height 12
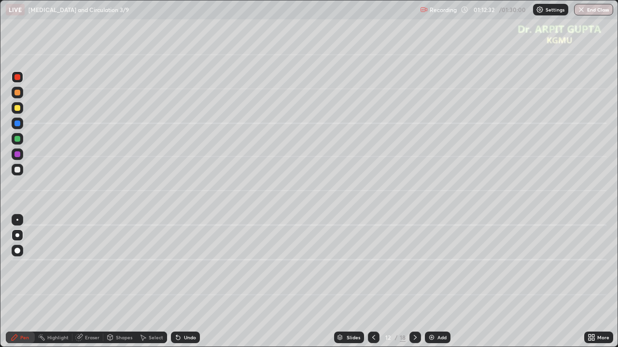
click at [179, 282] on div "Undo" at bounding box center [185, 338] width 29 height 12
click at [178, 282] on div "Undo" at bounding box center [185, 338] width 29 height 12
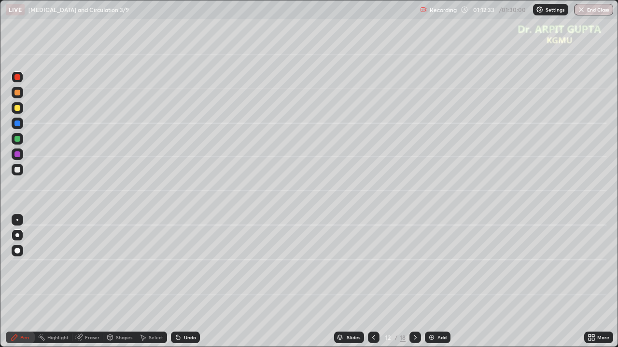
click at [178, 282] on div "Undo" at bounding box center [185, 338] width 29 height 12
click at [179, 282] on div "Undo" at bounding box center [185, 338] width 29 height 12
click at [101, 282] on div "Eraser" at bounding box center [87, 338] width 31 height 12
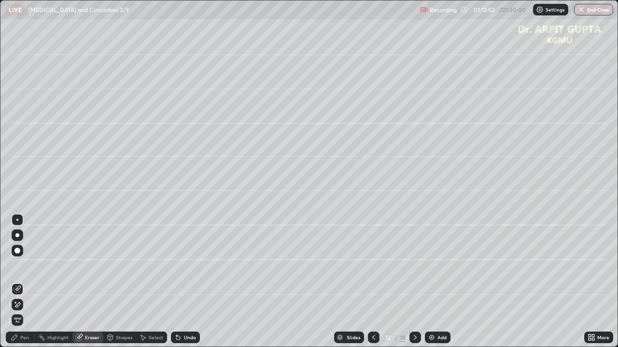
click at [33, 282] on div "Pen" at bounding box center [20, 338] width 29 height 12
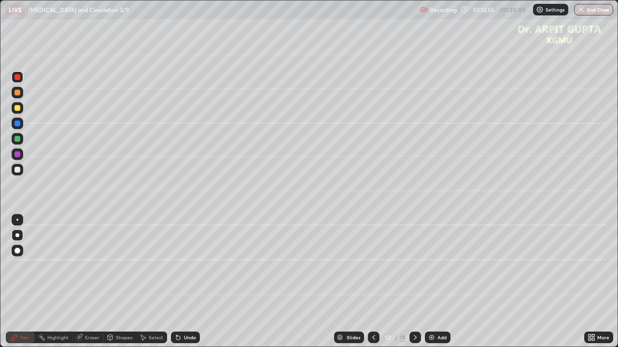
click at [97, 282] on div "Eraser" at bounding box center [92, 337] width 14 height 5
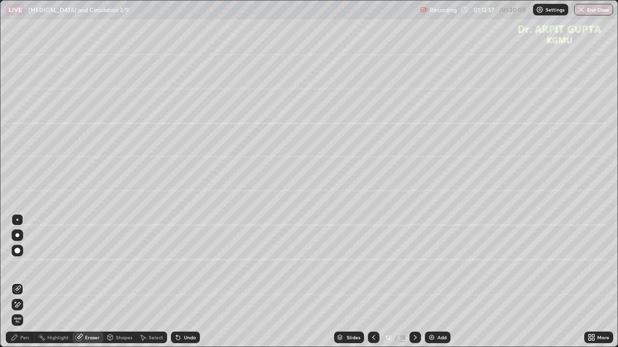
click at [32, 282] on div "Pen" at bounding box center [20, 338] width 29 height 12
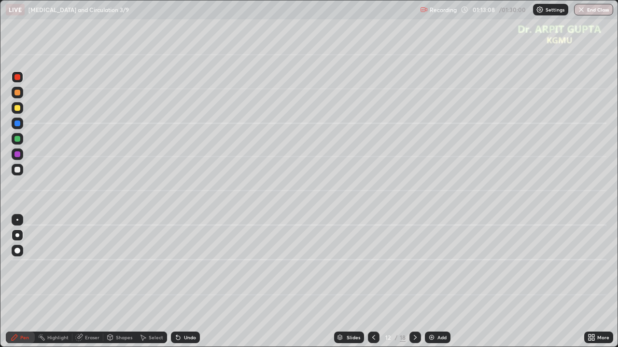
click at [17, 139] on div at bounding box center [17, 139] width 6 height 6
click at [16, 166] on div at bounding box center [18, 170] width 12 height 12
click at [19, 175] on div at bounding box center [18, 170] width 12 height 12
click at [22, 80] on div at bounding box center [18, 77] width 12 height 12
click at [17, 170] on div at bounding box center [17, 170] width 6 height 6
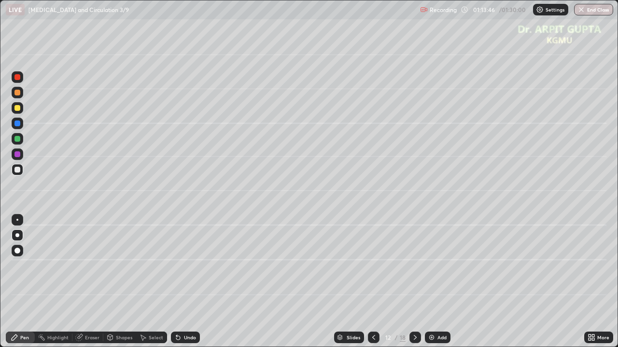
click at [17, 81] on div at bounding box center [18, 77] width 12 height 12
click at [18, 172] on div at bounding box center [17, 170] width 6 height 6
click at [18, 141] on div at bounding box center [17, 139] width 6 height 6
click at [176, 282] on icon at bounding box center [178, 338] width 4 height 4
click at [178, 282] on icon at bounding box center [178, 338] width 4 height 4
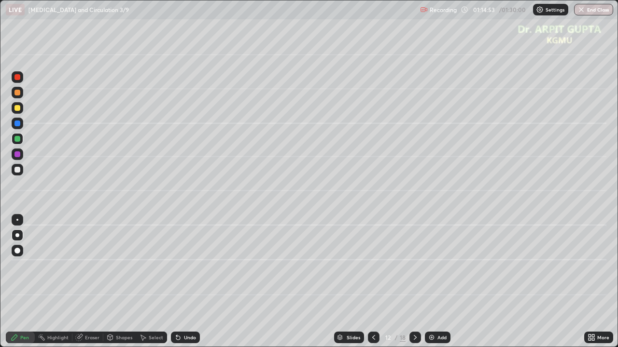
click at [93, 282] on div "Eraser" at bounding box center [92, 337] width 14 height 5
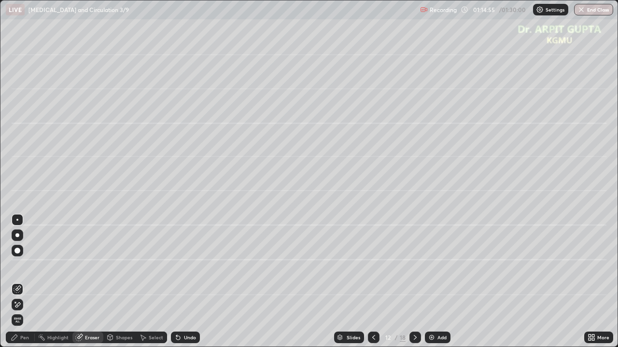
click at [19, 282] on div "Pen" at bounding box center [20, 338] width 29 height 12
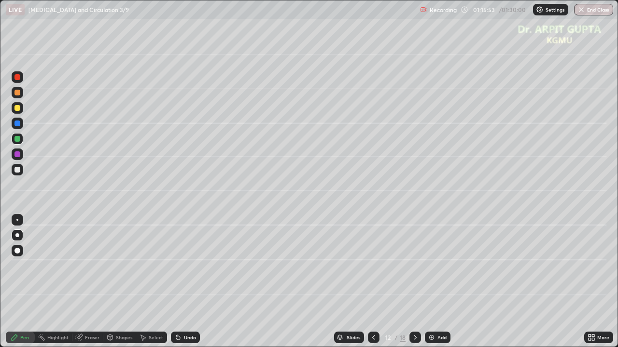
click at [414, 282] on icon at bounding box center [415, 338] width 8 height 8
click at [18, 142] on div at bounding box center [18, 139] width 12 height 12
click at [184, 282] on div "Undo" at bounding box center [190, 337] width 12 height 5
click at [94, 282] on div "Eraser" at bounding box center [92, 337] width 14 height 5
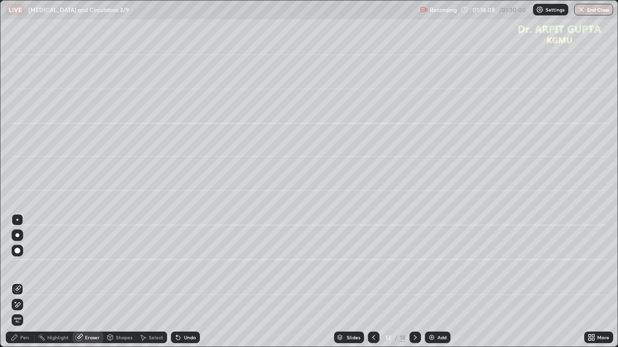
click at [30, 282] on div "Pen" at bounding box center [20, 338] width 29 height 12
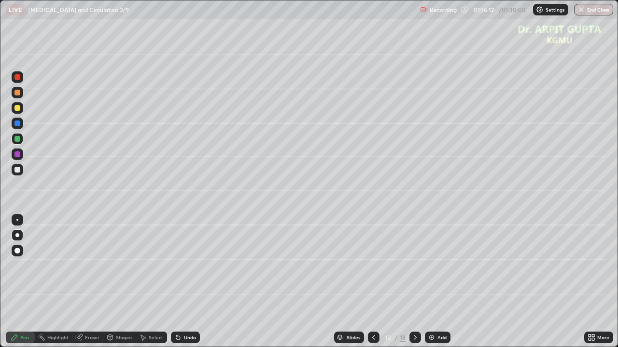
click at [18, 170] on div at bounding box center [17, 170] width 6 height 6
click at [20, 113] on div at bounding box center [18, 108] width 12 height 12
click at [21, 94] on div at bounding box center [18, 93] width 12 height 12
click at [179, 282] on icon at bounding box center [178, 338] width 8 height 8
click at [178, 282] on icon at bounding box center [178, 338] width 4 height 4
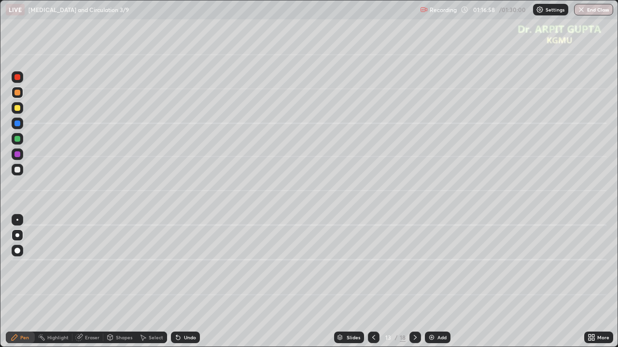
click at [19, 174] on div at bounding box center [18, 170] width 12 height 12
click at [18, 139] on div at bounding box center [17, 139] width 6 height 6
click at [19, 79] on div at bounding box center [17, 77] width 6 height 6
click at [17, 124] on div at bounding box center [17, 124] width 6 height 6
click at [16, 110] on div at bounding box center [17, 108] width 6 height 6
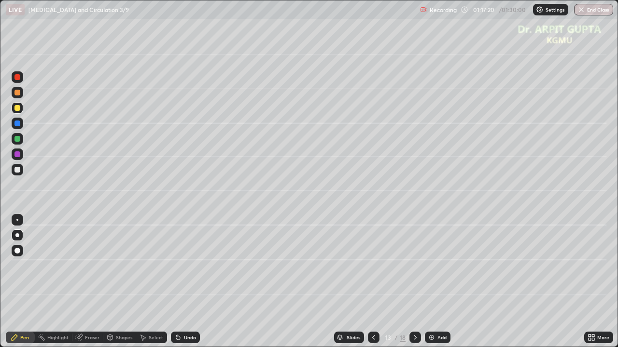
click at [191, 282] on div "Undo" at bounding box center [190, 337] width 12 height 5
click at [189, 282] on div "Undo" at bounding box center [185, 338] width 29 height 12
click at [178, 282] on icon at bounding box center [178, 338] width 4 height 4
click at [21, 153] on div at bounding box center [18, 155] width 12 height 12
click at [18, 171] on div at bounding box center [17, 170] width 6 height 6
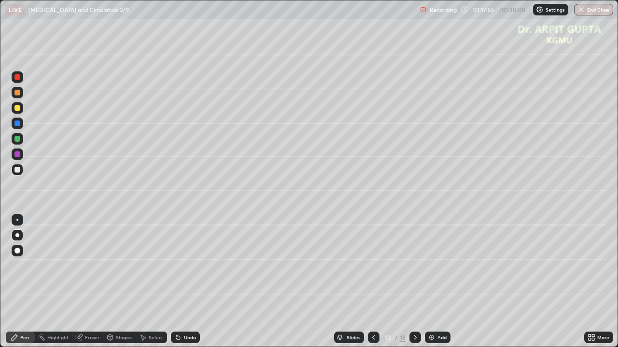
click at [177, 282] on icon at bounding box center [178, 338] width 4 height 4
click at [180, 282] on icon at bounding box center [178, 338] width 8 height 8
click at [177, 282] on icon at bounding box center [178, 338] width 4 height 4
click at [178, 282] on icon at bounding box center [178, 338] width 8 height 8
click at [178, 282] on icon at bounding box center [178, 338] width 4 height 4
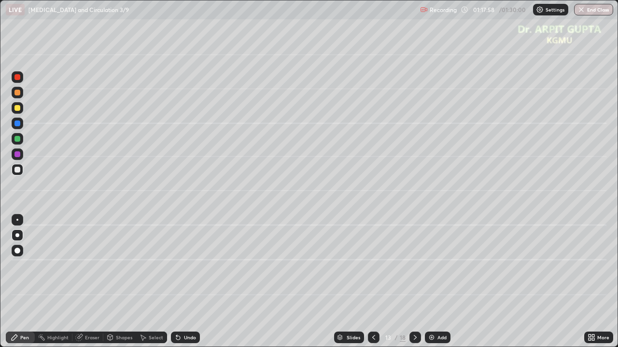
click at [179, 282] on div "Undo" at bounding box center [185, 338] width 29 height 12
click at [177, 282] on icon at bounding box center [178, 338] width 8 height 8
click at [177, 282] on icon at bounding box center [178, 338] width 4 height 4
click at [178, 282] on icon at bounding box center [178, 338] width 8 height 8
click at [178, 282] on icon at bounding box center [178, 338] width 4 height 4
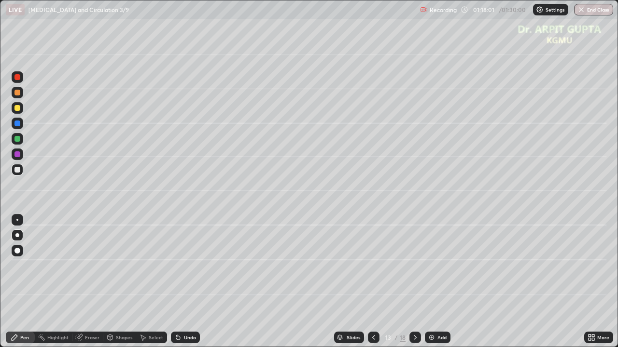
click at [179, 282] on icon at bounding box center [178, 338] width 8 height 8
click at [177, 282] on icon at bounding box center [178, 338] width 4 height 4
click at [176, 282] on icon at bounding box center [178, 338] width 4 height 4
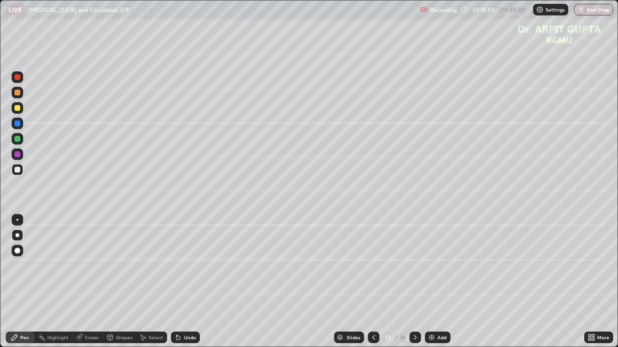
click at [32, 282] on div "Pen" at bounding box center [20, 338] width 29 height 12
click at [21, 155] on div at bounding box center [18, 155] width 12 height 12
click at [18, 173] on div at bounding box center [18, 170] width 12 height 12
click at [90, 282] on div "Eraser" at bounding box center [92, 337] width 14 height 5
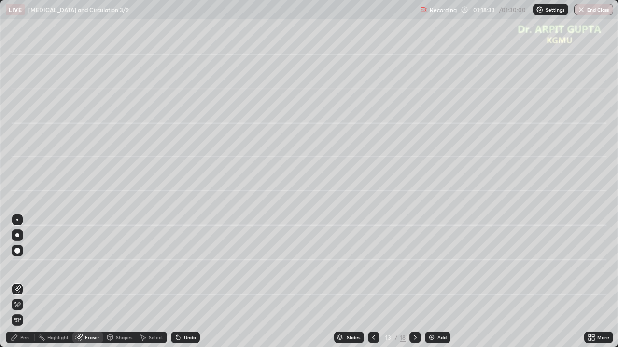
click at [30, 282] on div "Pen" at bounding box center [20, 338] width 29 height 12
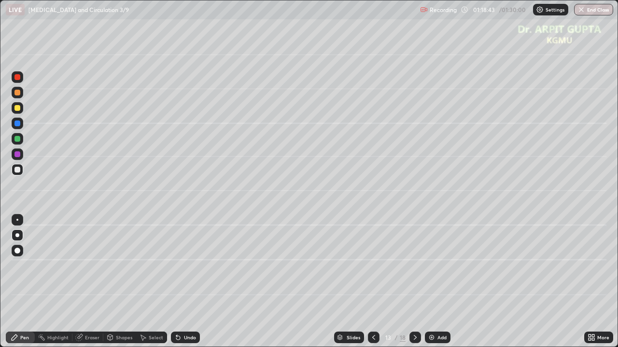
click at [14, 141] on div at bounding box center [18, 139] width 12 height 12
click at [180, 282] on icon at bounding box center [178, 338] width 8 height 8
click at [181, 282] on div "Undo" at bounding box center [185, 338] width 29 height 12
click at [182, 282] on div "Undo" at bounding box center [185, 338] width 29 height 12
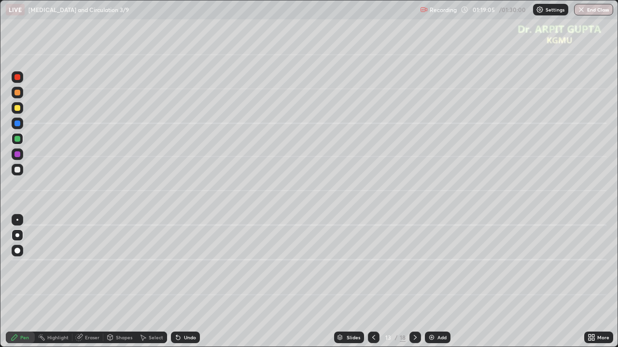
click at [182, 282] on div "Undo" at bounding box center [185, 338] width 29 height 12
click at [373, 282] on icon at bounding box center [374, 338] width 8 height 8
click at [372, 282] on icon at bounding box center [374, 338] width 8 height 8
click at [419, 282] on div at bounding box center [415, 338] width 12 height 12
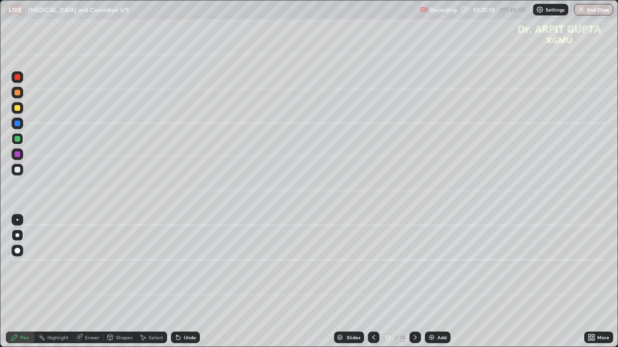
click at [418, 282] on div at bounding box center [415, 338] width 12 height 12
click at [589, 282] on icon at bounding box center [589, 339] width 2 height 2
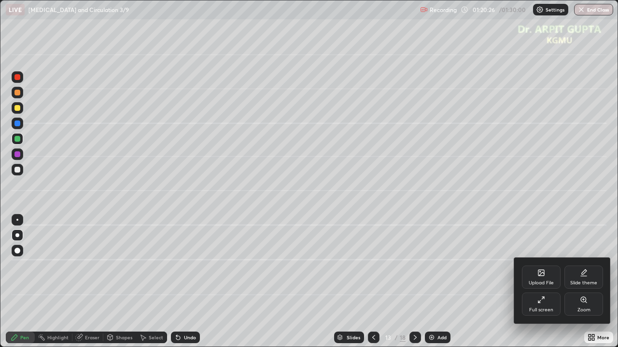
click at [494, 282] on div at bounding box center [309, 173] width 618 height 347
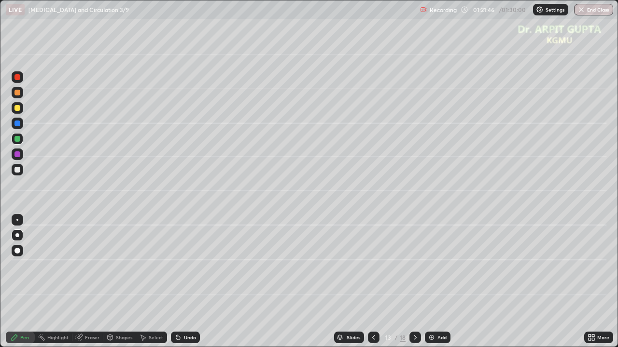
click at [415, 282] on icon at bounding box center [415, 338] width 8 height 8
click at [17, 170] on div at bounding box center [17, 170] width 6 height 6
click at [180, 282] on icon at bounding box center [178, 338] width 8 height 8
click at [176, 282] on icon at bounding box center [178, 338] width 4 height 4
click at [177, 282] on icon at bounding box center [178, 338] width 8 height 8
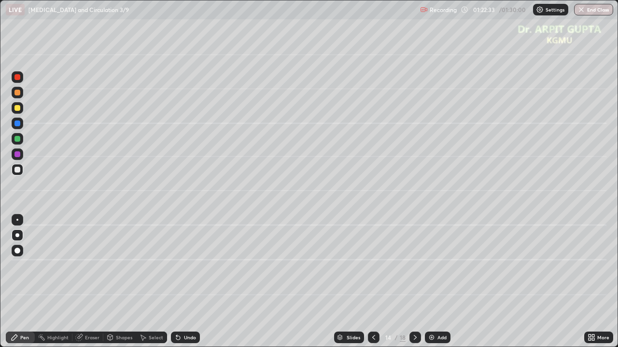
click at [180, 282] on icon at bounding box center [178, 338] width 8 height 8
click at [181, 282] on div "Undo" at bounding box center [185, 338] width 29 height 12
click at [17, 142] on div at bounding box center [18, 139] width 12 height 12
click at [20, 111] on div at bounding box center [18, 108] width 12 height 12
click at [580, 4] on button "End Class" at bounding box center [594, 10] width 38 height 12
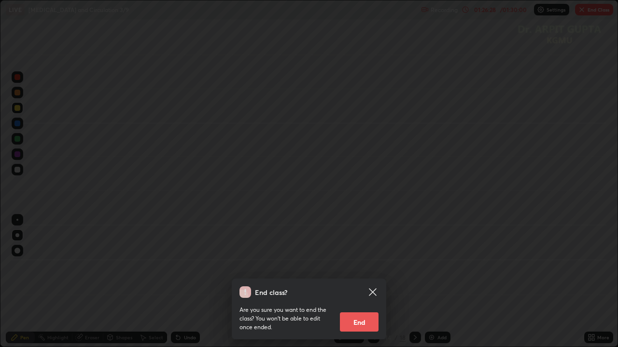
click at [361, 282] on button "End" at bounding box center [359, 322] width 39 height 19
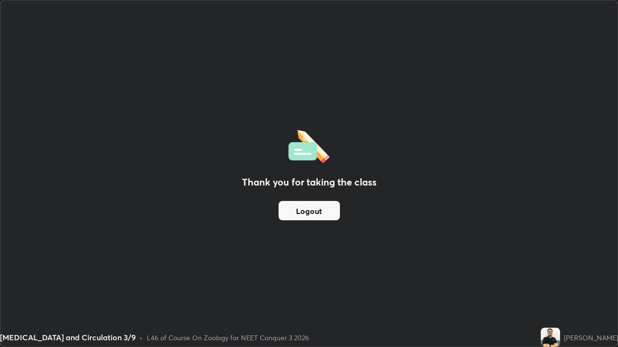
click at [320, 209] on button "Logout" at bounding box center [308, 210] width 61 height 19
